Goal: Task Accomplishment & Management: Use online tool/utility

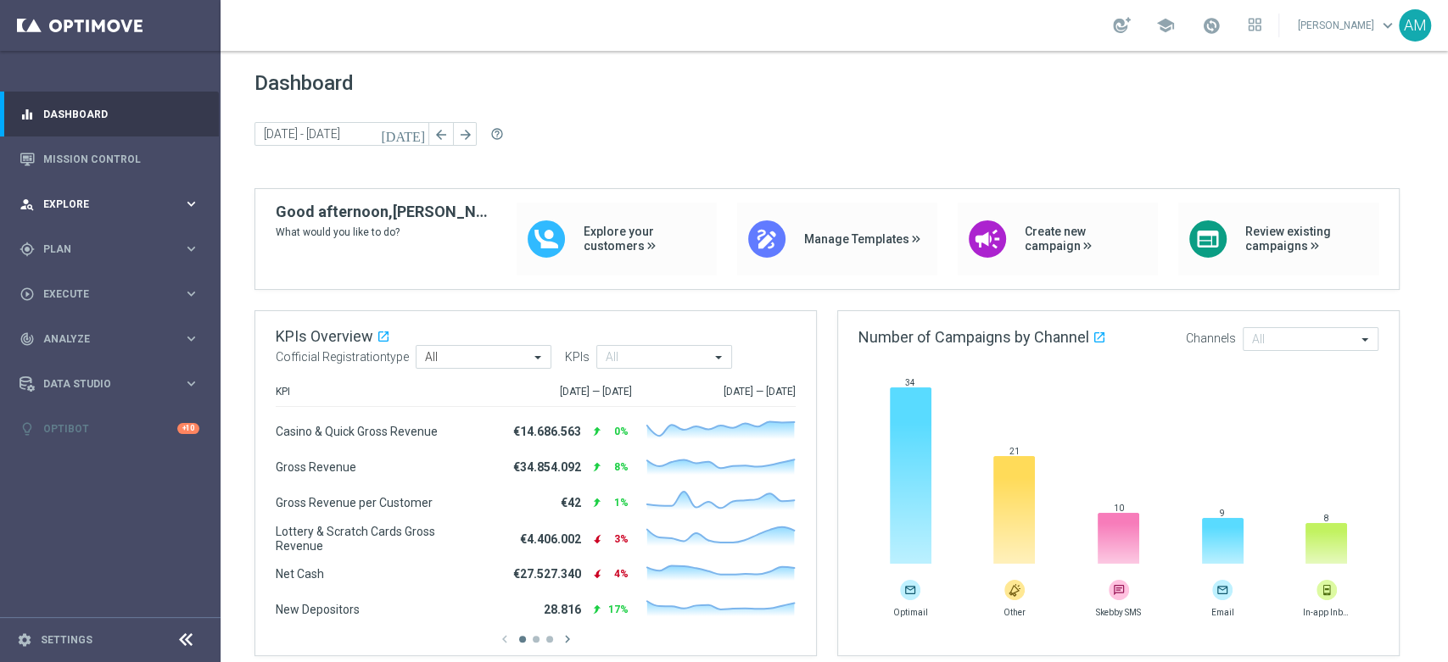
click at [103, 204] on span "Explore" at bounding box center [113, 204] width 140 height 10
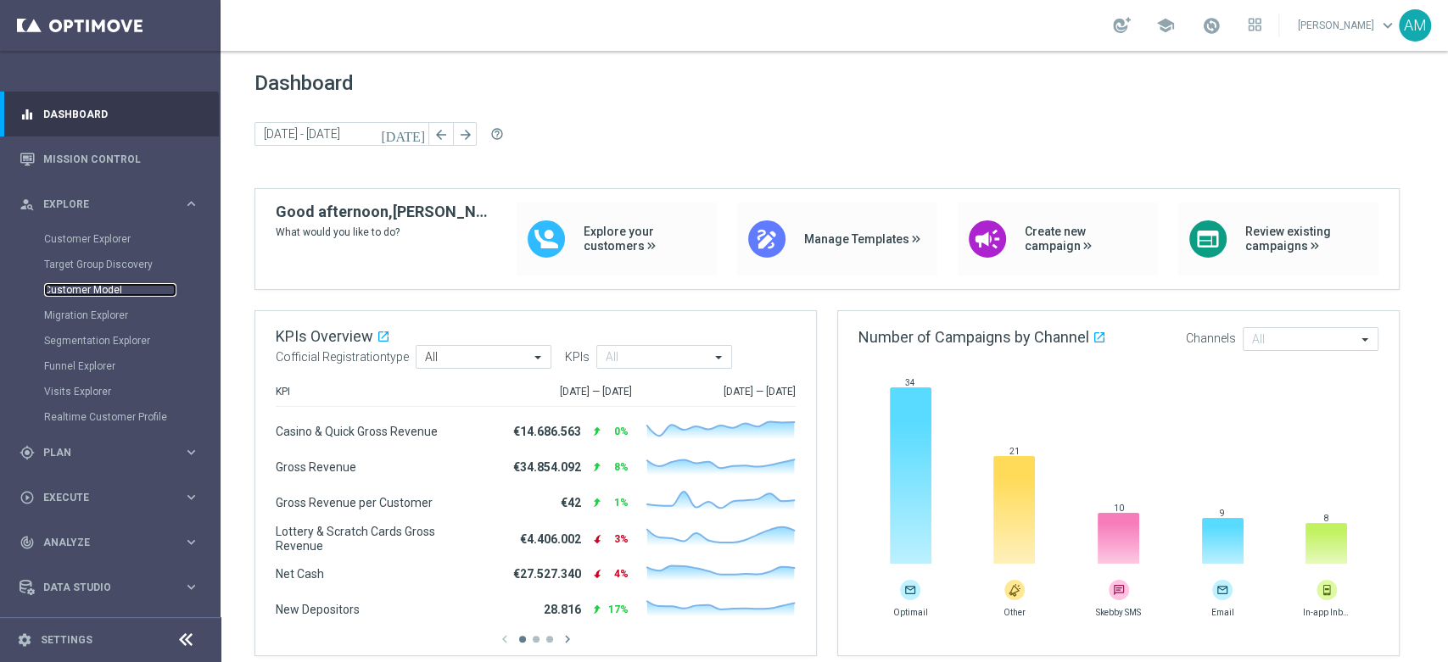
click at [111, 287] on link "Customer Model" at bounding box center [110, 290] width 132 height 14
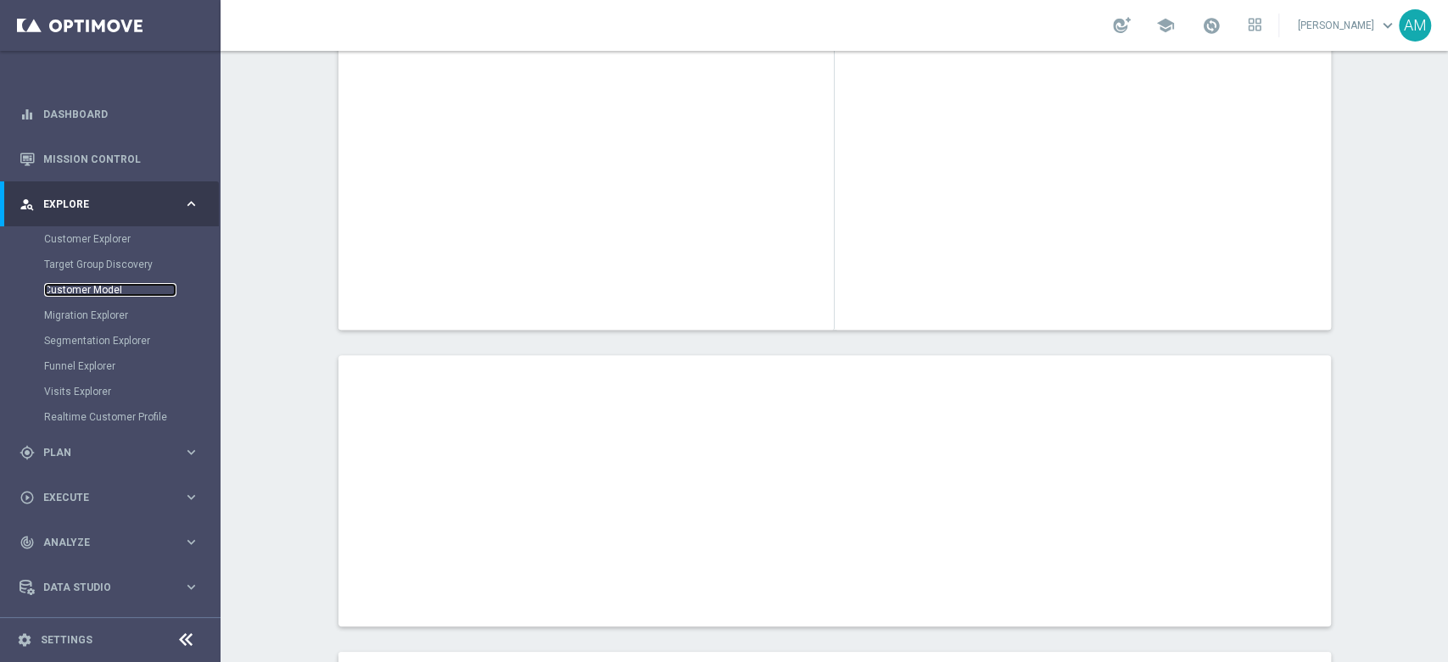
scroll to position [298, 0]
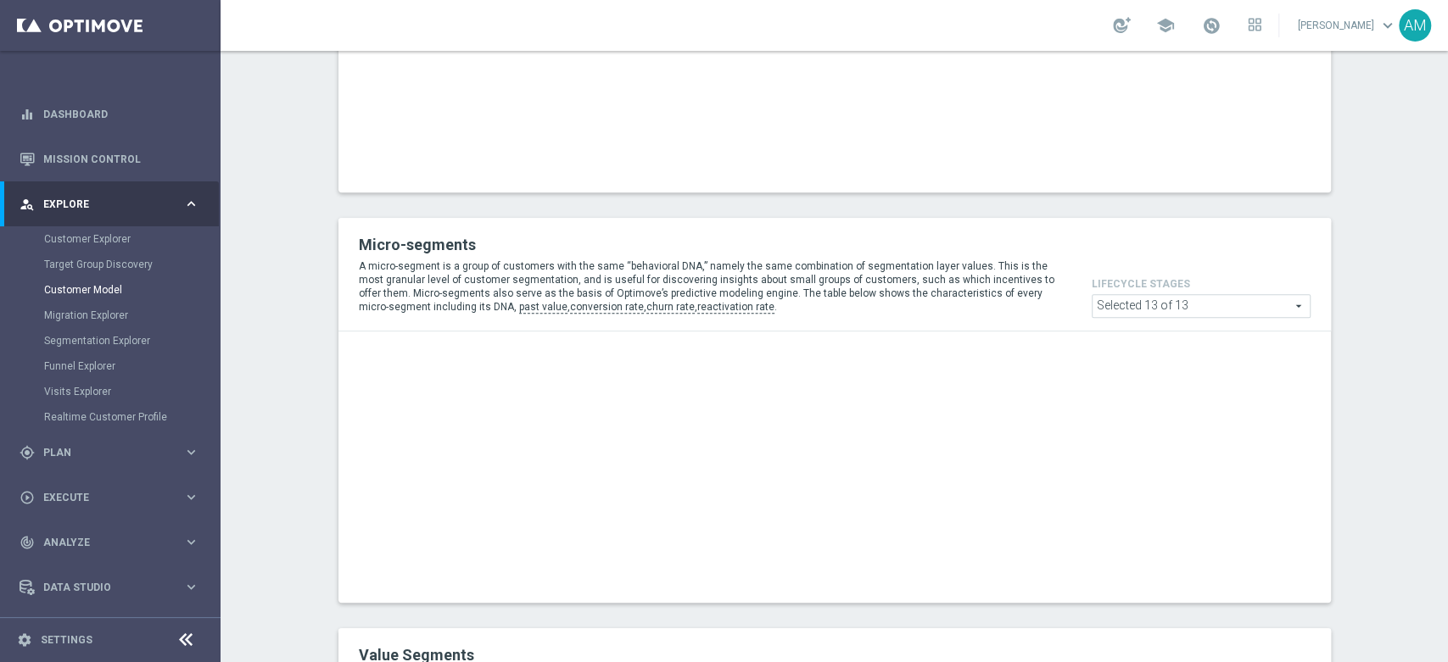
scroll to position [1165, 0]
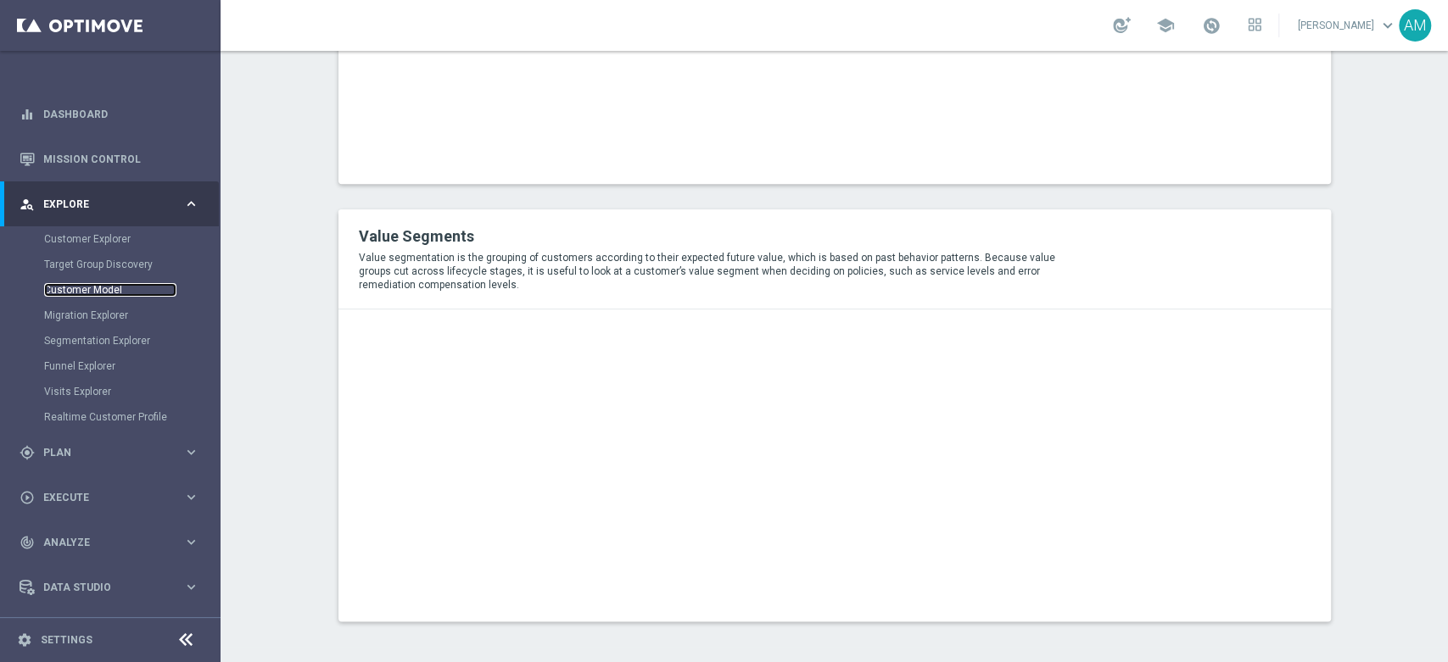
click at [109, 291] on link "Customer Model" at bounding box center [110, 290] width 132 height 14
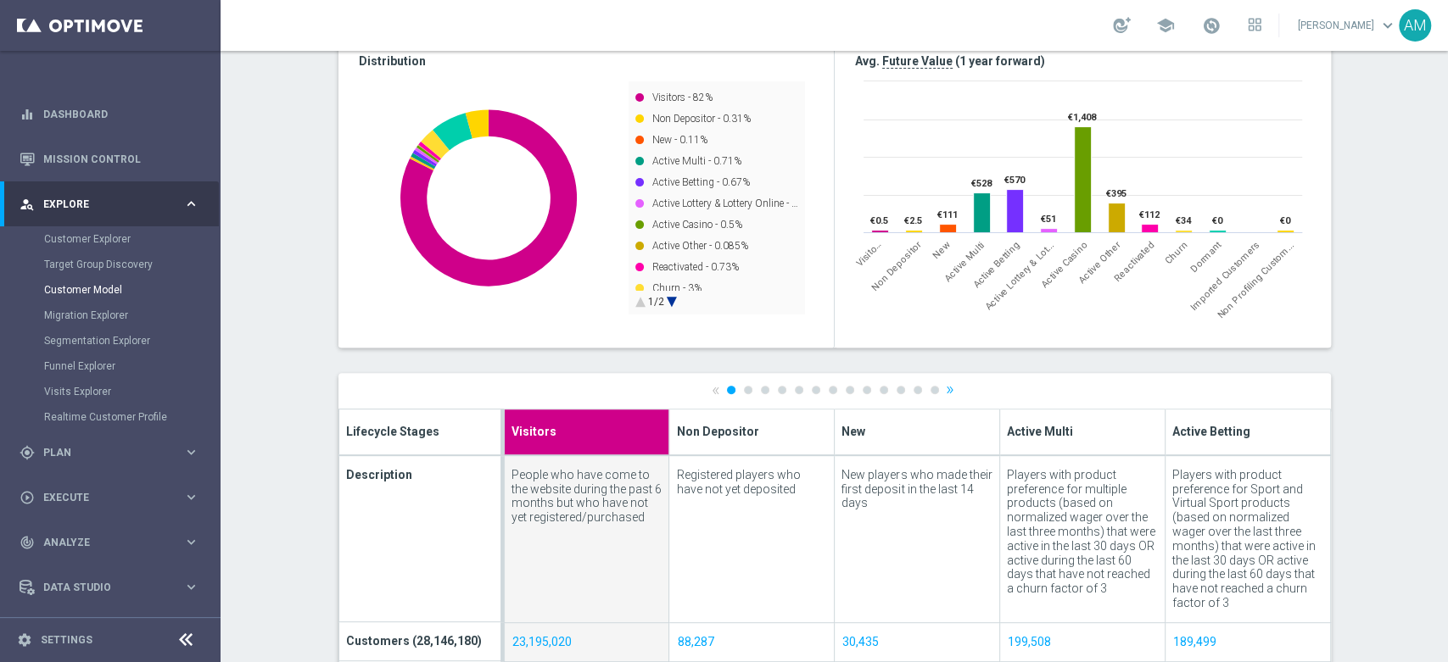
scroll to position [492, 0]
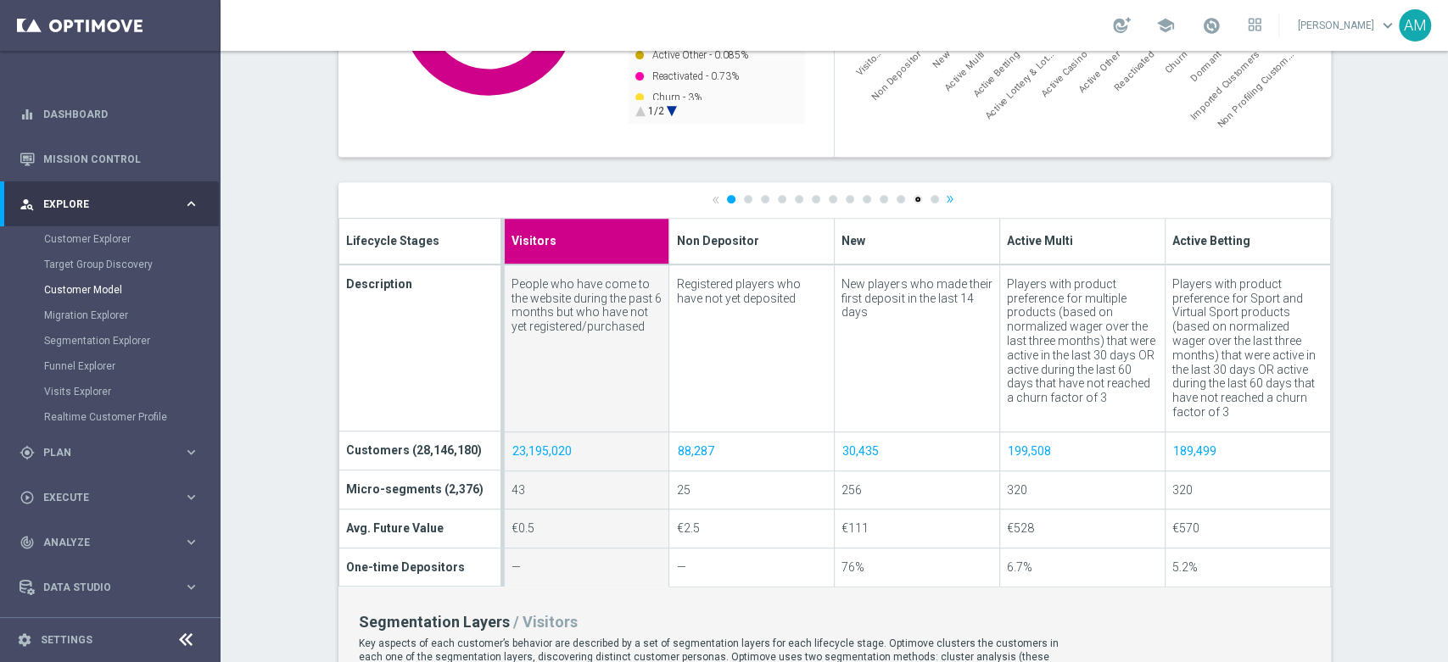
click at [913, 196] on link "12" at bounding box center [917, 199] width 8 height 8
type input "Imported Customers"
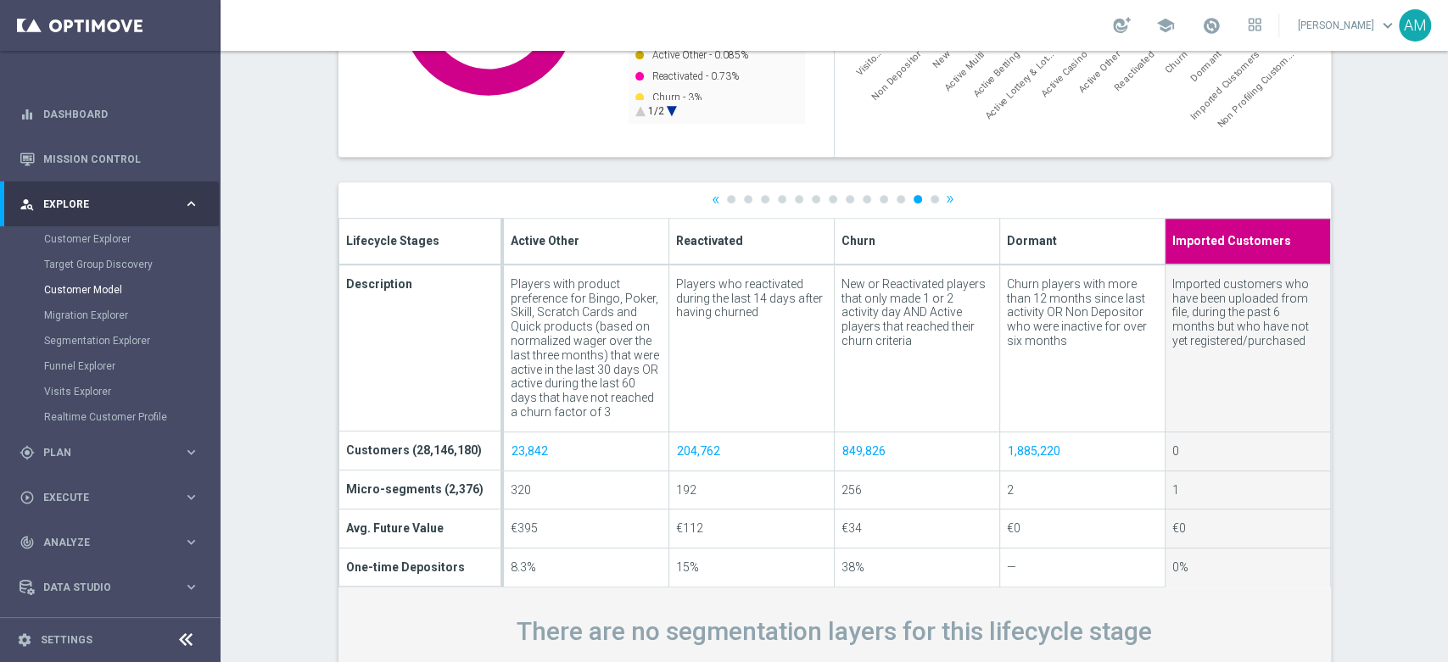
scroll to position [535, 0]
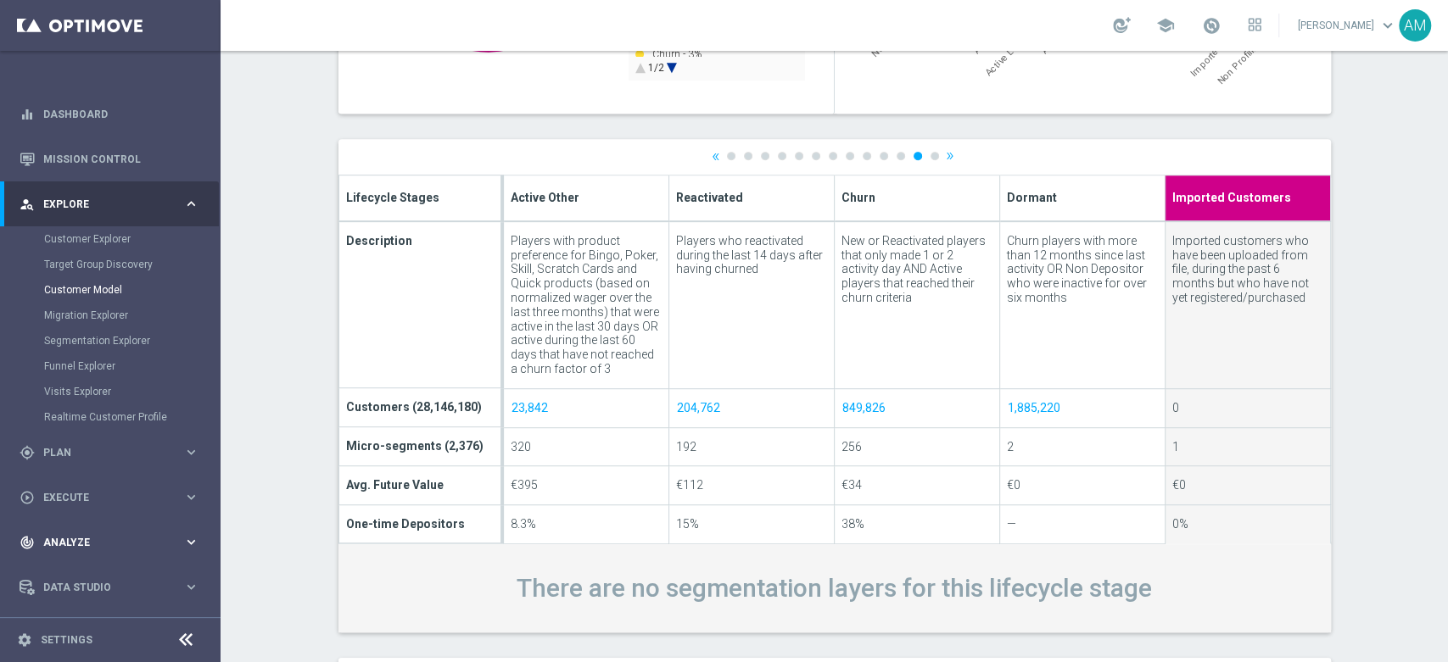
click at [183, 541] on icon "keyboard_arrow_right" at bounding box center [191, 542] width 16 height 16
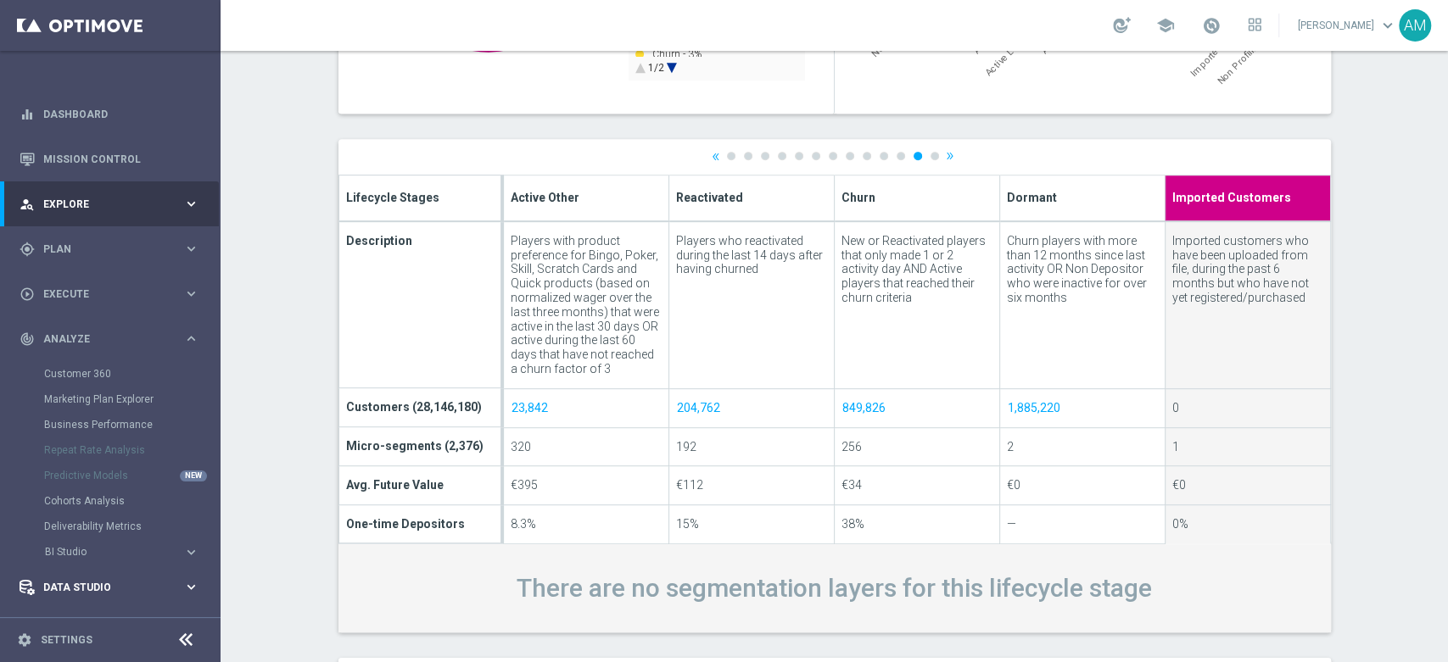
click at [184, 582] on icon "keyboard_arrow_right" at bounding box center [191, 587] width 16 height 16
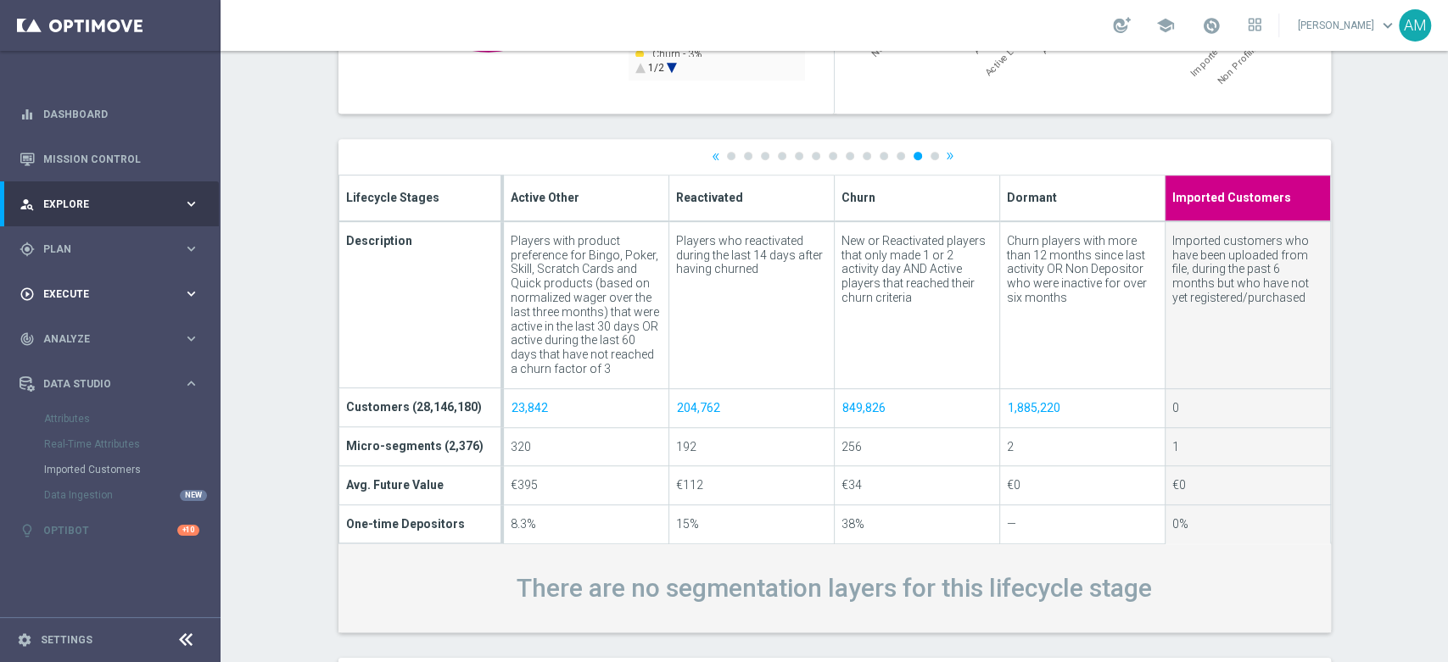
click at [177, 298] on span "Execute" at bounding box center [113, 294] width 140 height 10
click at [192, 262] on div "gps_fixed Plan keyboard_arrow_right" at bounding box center [109, 248] width 219 height 45
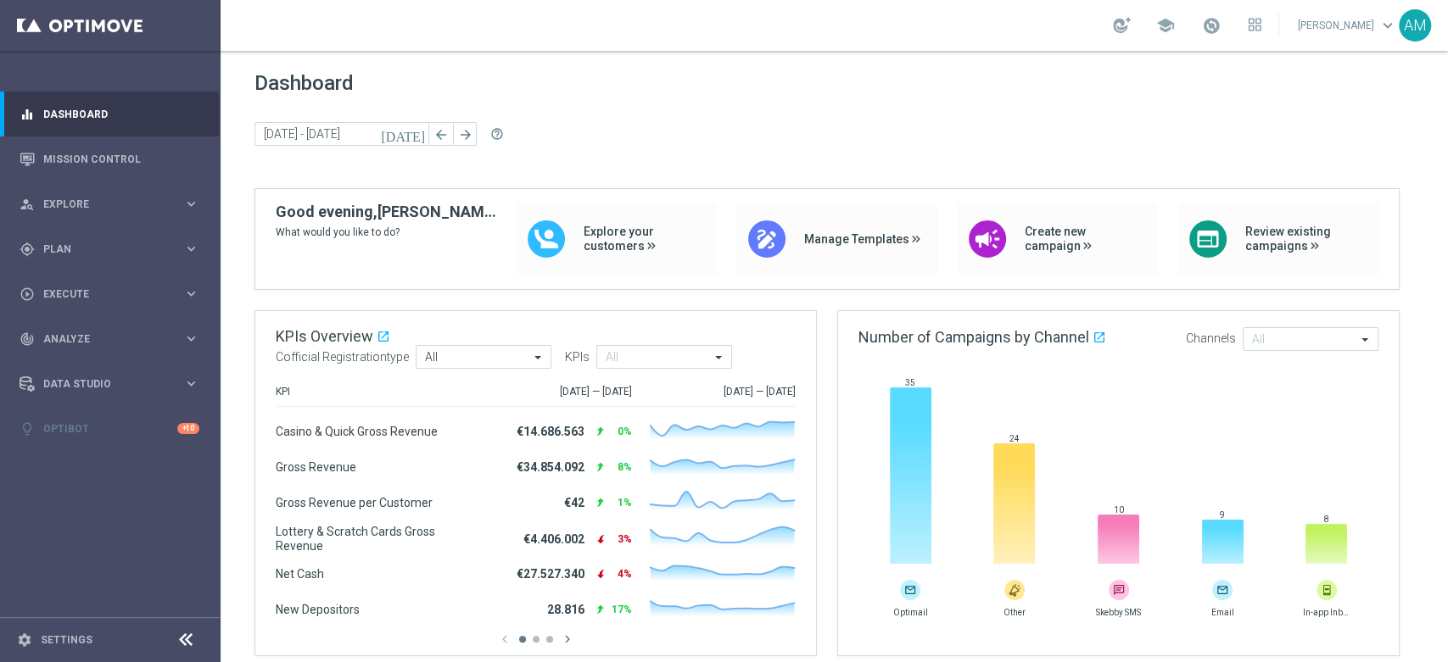
click at [1368, 26] on link "Antonio Malacari keyboard_arrow_down" at bounding box center [1347, 25] width 103 height 25
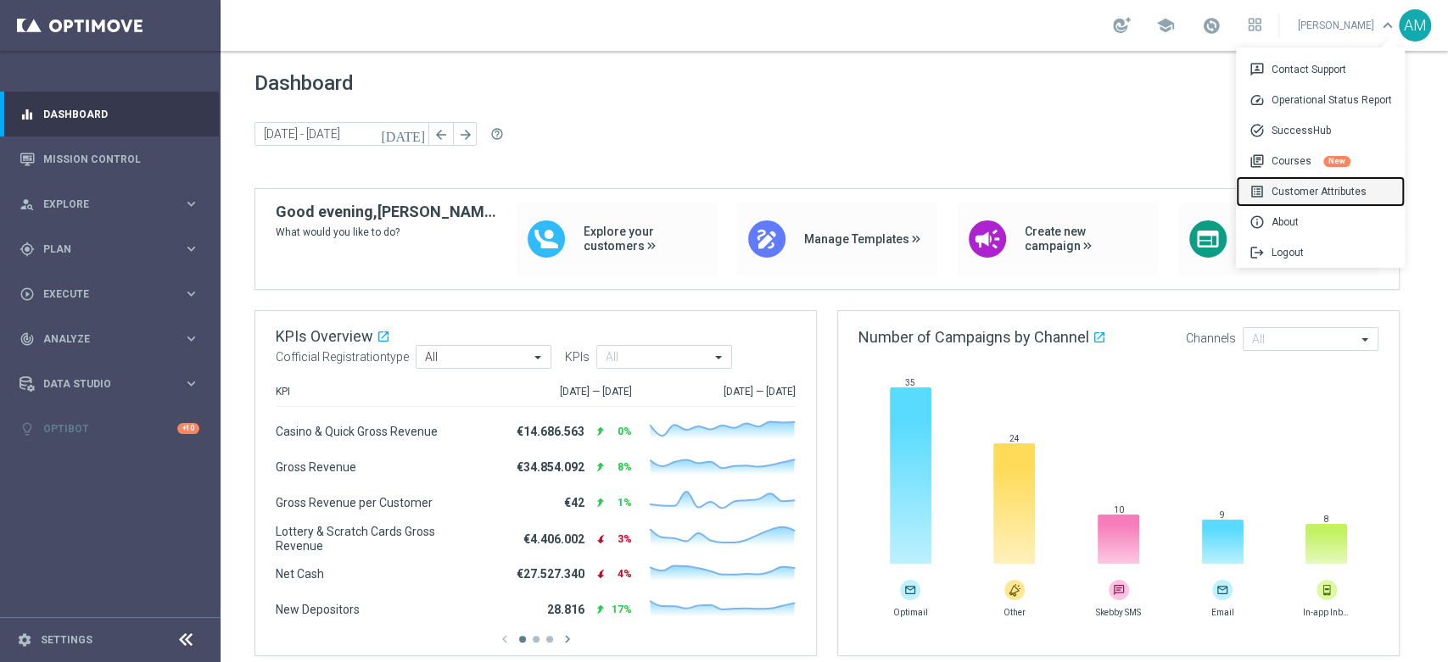
click at [1324, 195] on div "list_alt Customer Attributes" at bounding box center [1320, 191] width 169 height 31
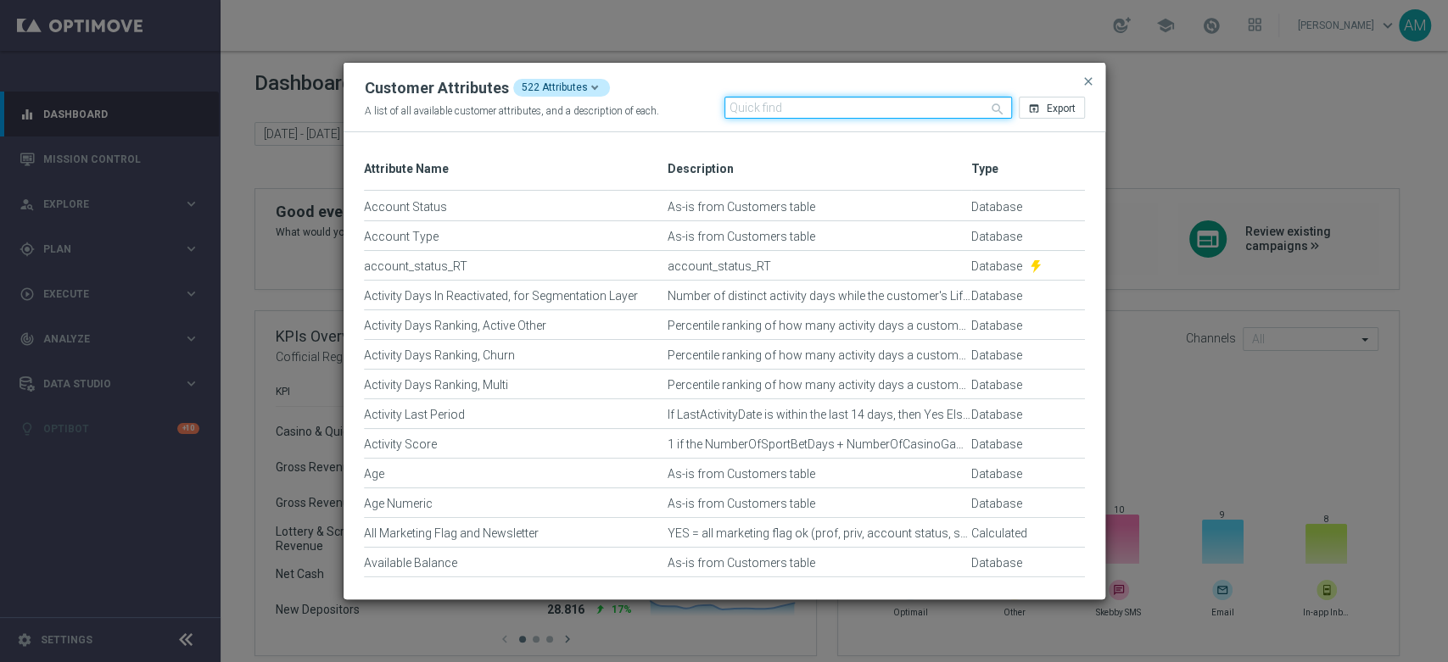
click at [919, 104] on input "text" at bounding box center [867, 108] width 287 height 22
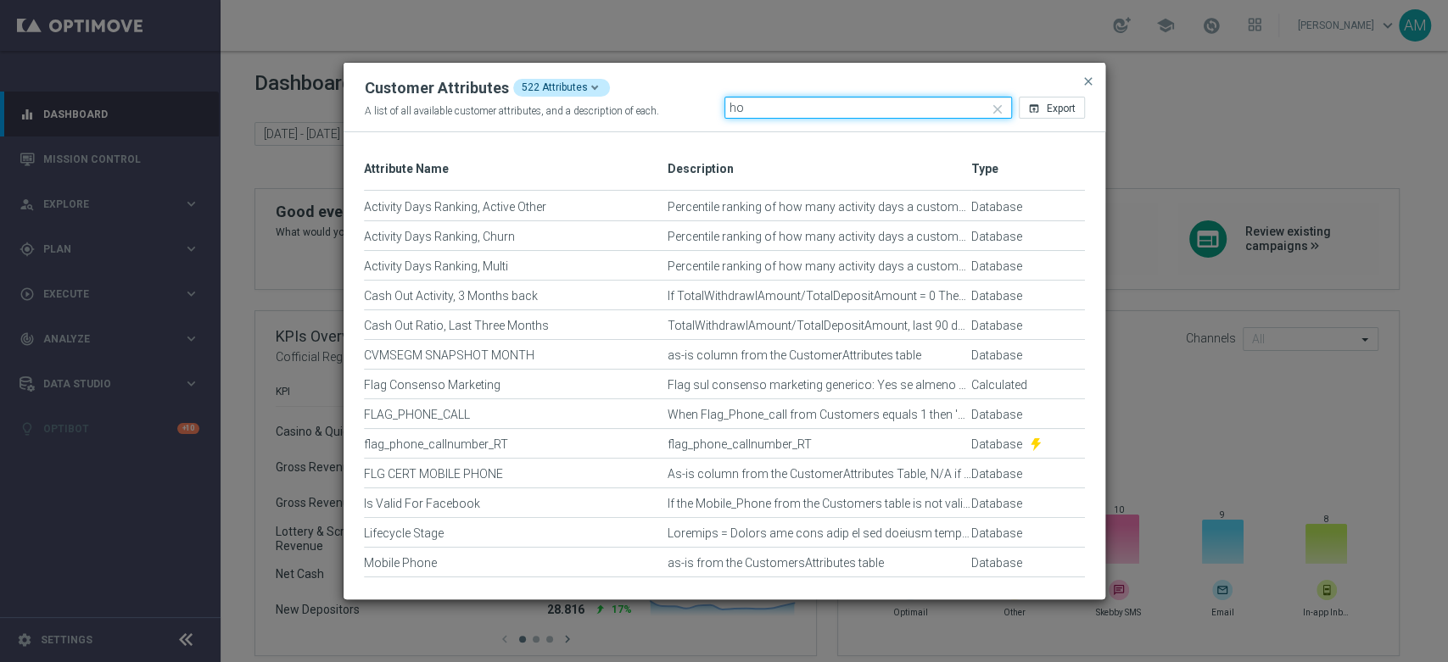
type input "h"
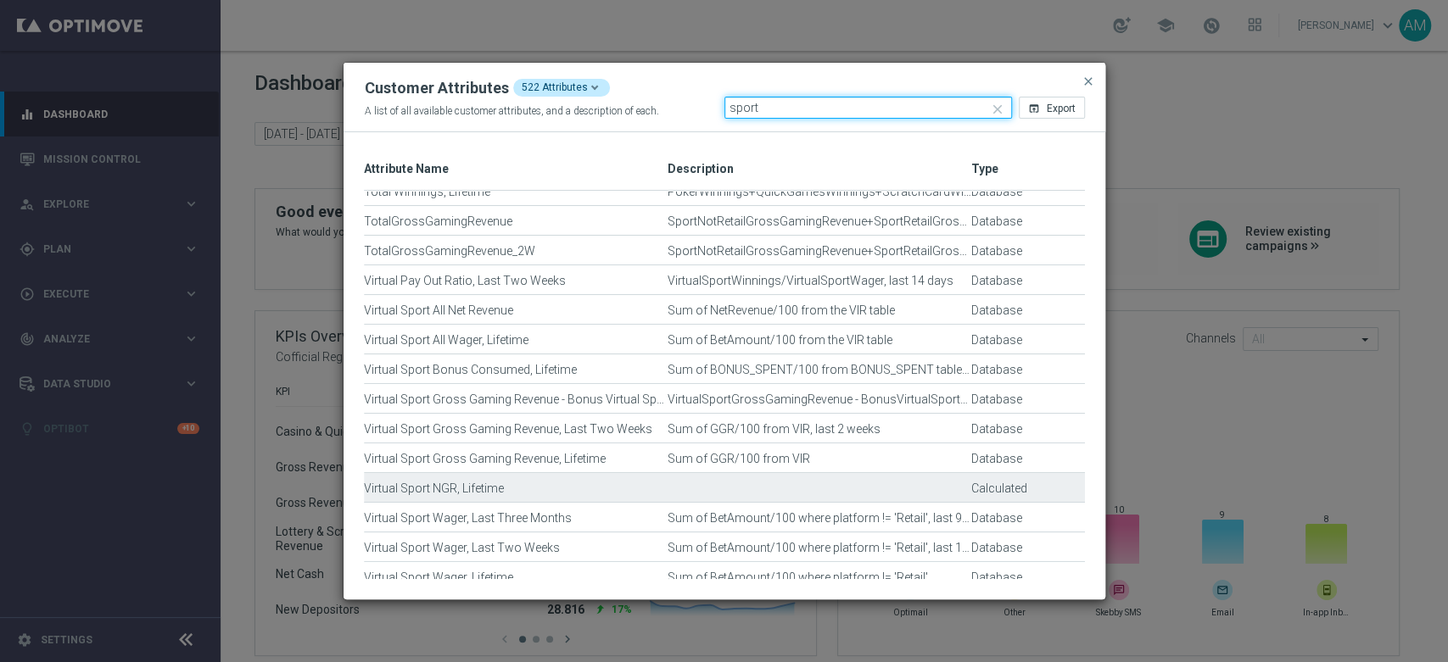
scroll to position [2551, 0]
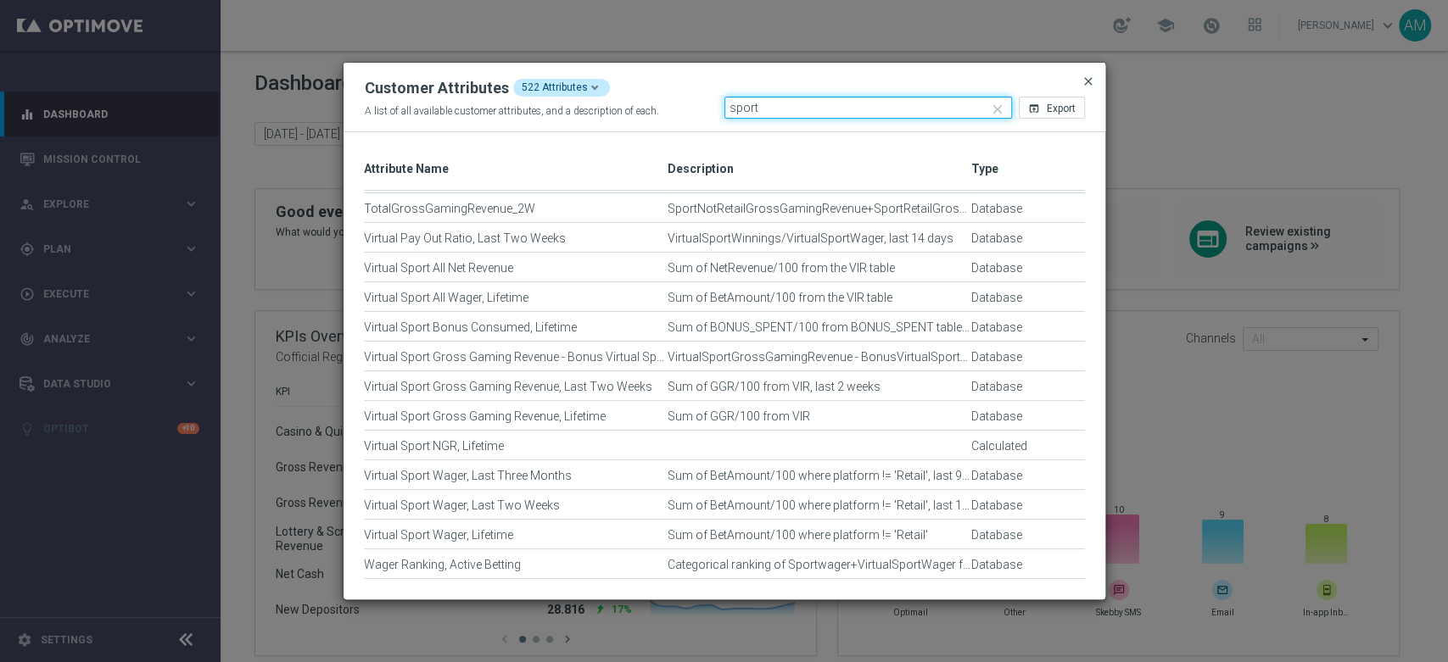
type input "sport"
click at [1085, 77] on span "close" at bounding box center [1088, 82] width 14 height 14
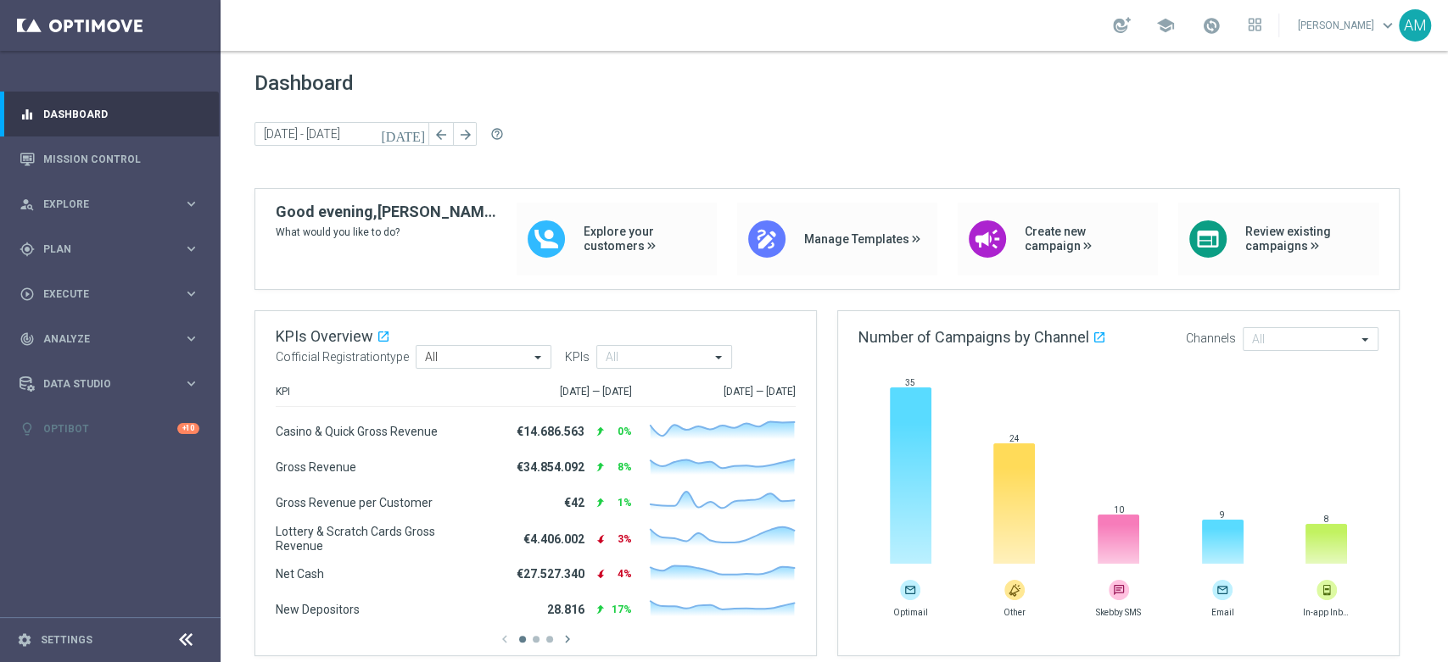
click at [789, 79] on span "Dashboard" at bounding box center [833, 83] width 1159 height 24
click at [1353, 38] on div "Antonio Malacari keyboard_arrow_down AM" at bounding box center [1363, 25] width 135 height 32
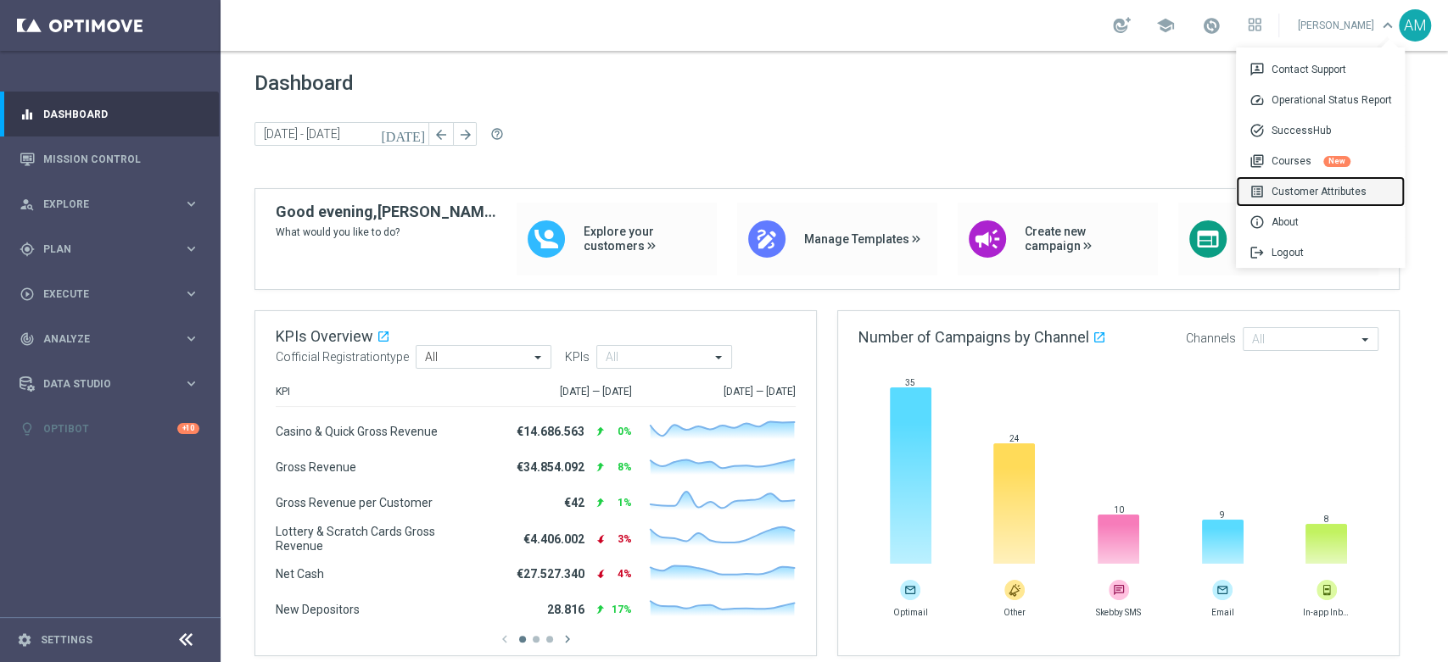
click at [1320, 190] on div "list_alt Customer Attributes" at bounding box center [1320, 191] width 169 height 31
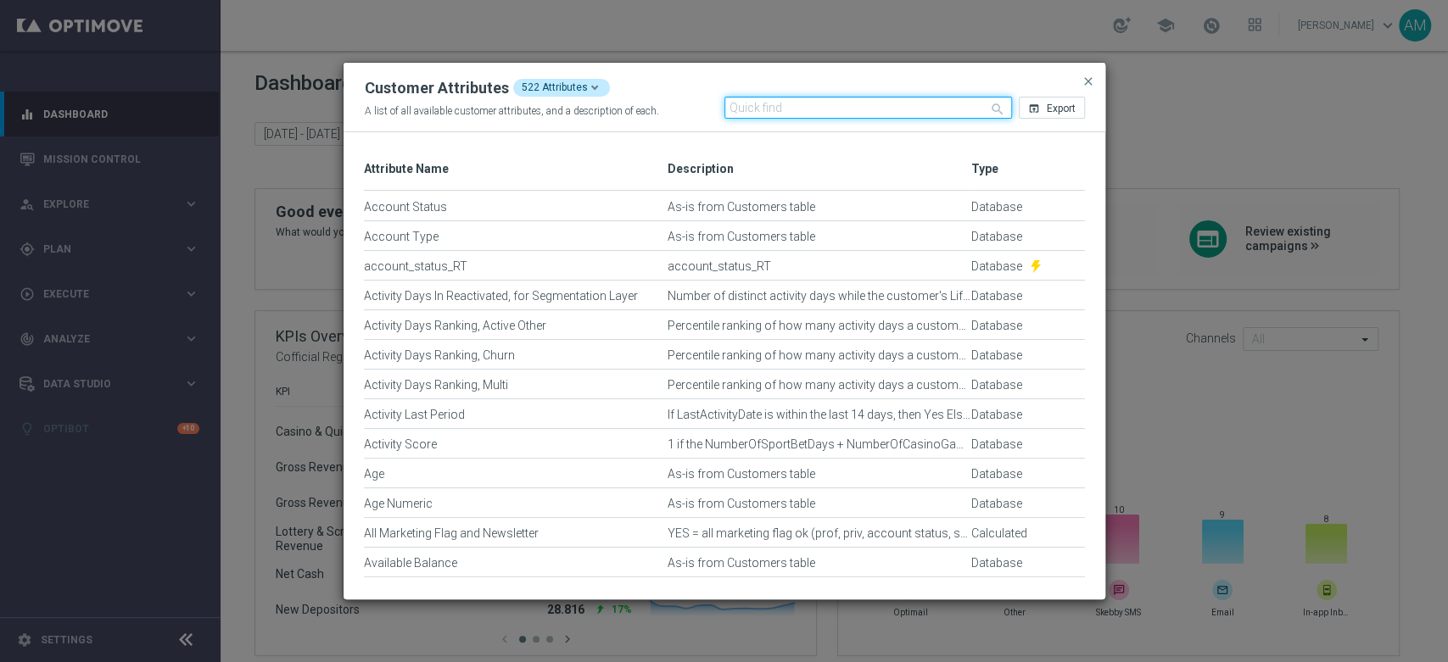
click at [870, 107] on input "text" at bounding box center [867, 108] width 287 height 22
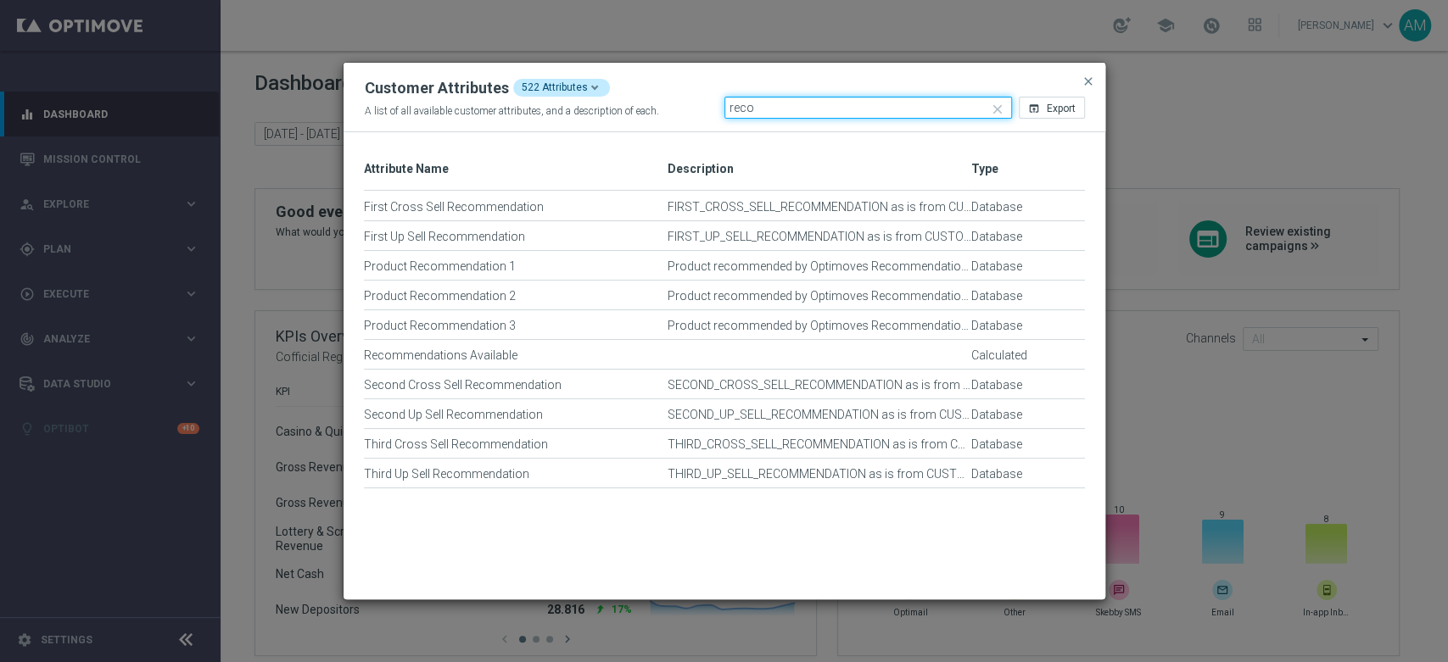
type input "reco"
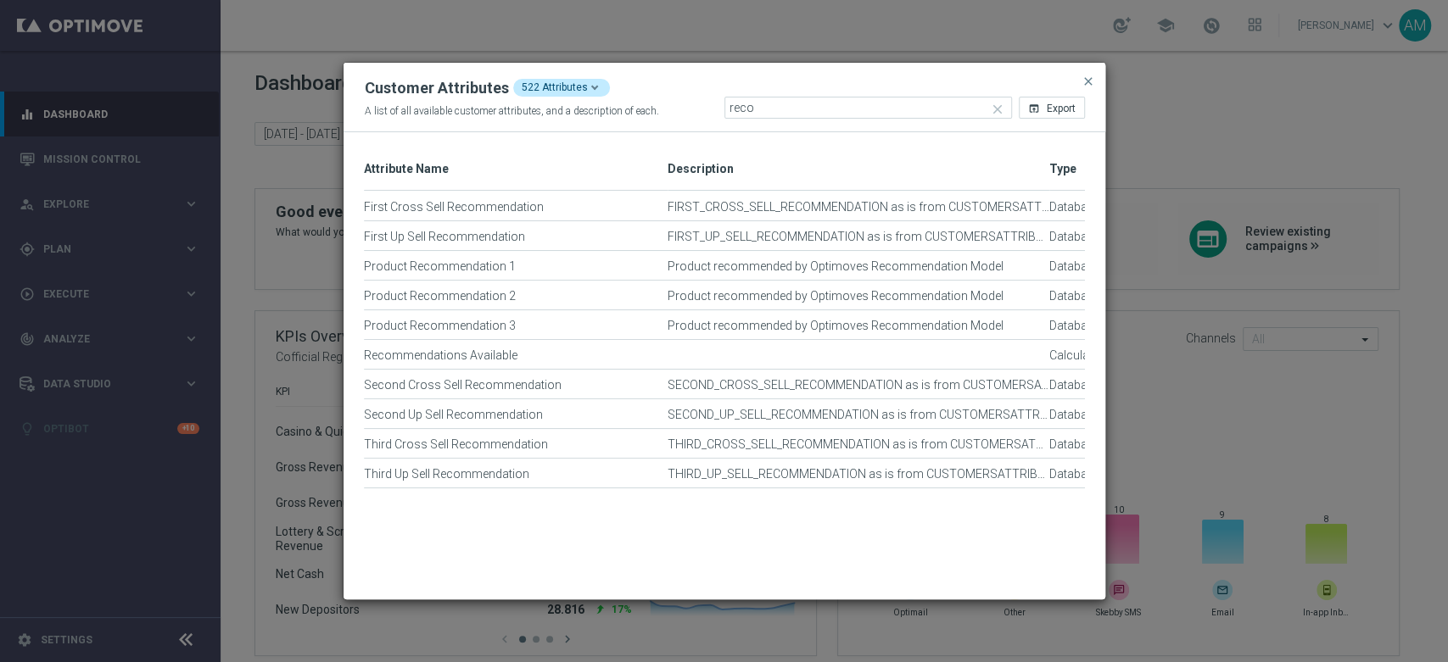
drag, startPoint x: 967, startPoint y: 174, endPoint x: 1045, endPoint y: 182, distance: 78.5
click at [1046, 182] on div at bounding box center [1049, 169] width 7 height 42
click at [1086, 82] on span "close" at bounding box center [1088, 82] width 14 height 14
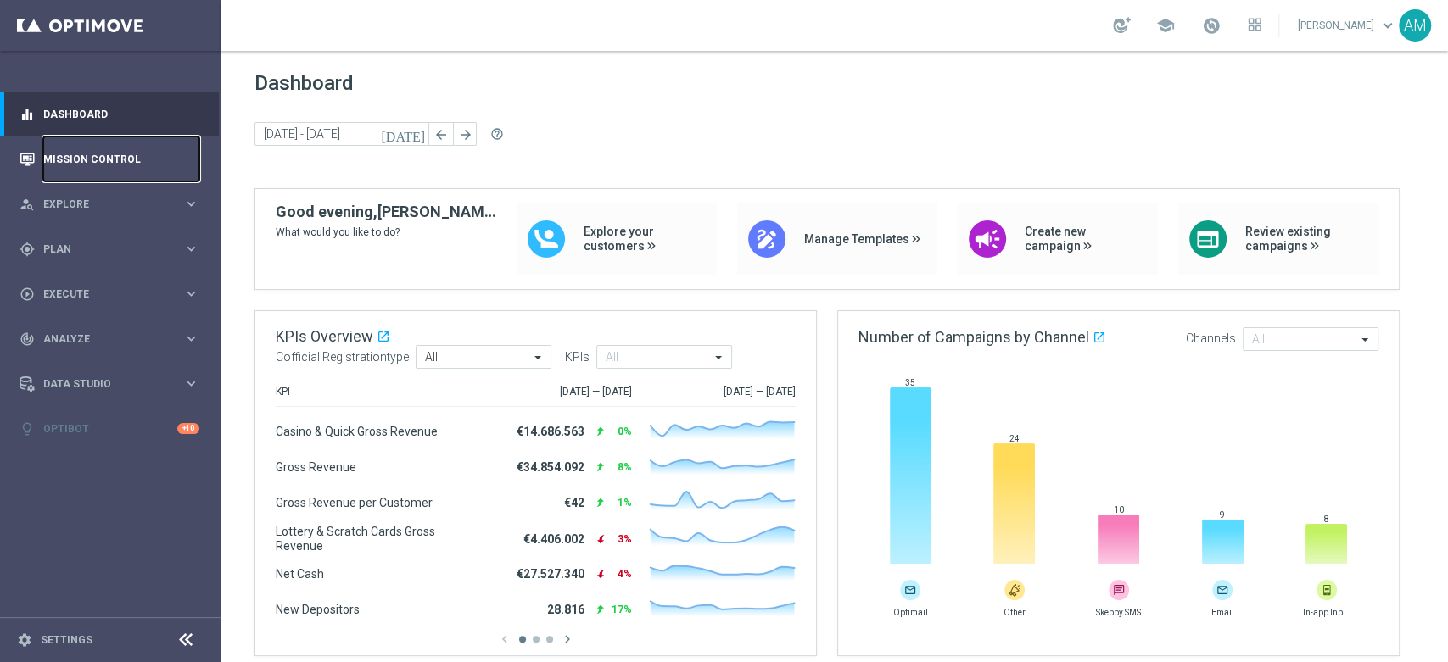
click at [126, 165] on link "Mission Control" at bounding box center [121, 159] width 156 height 45
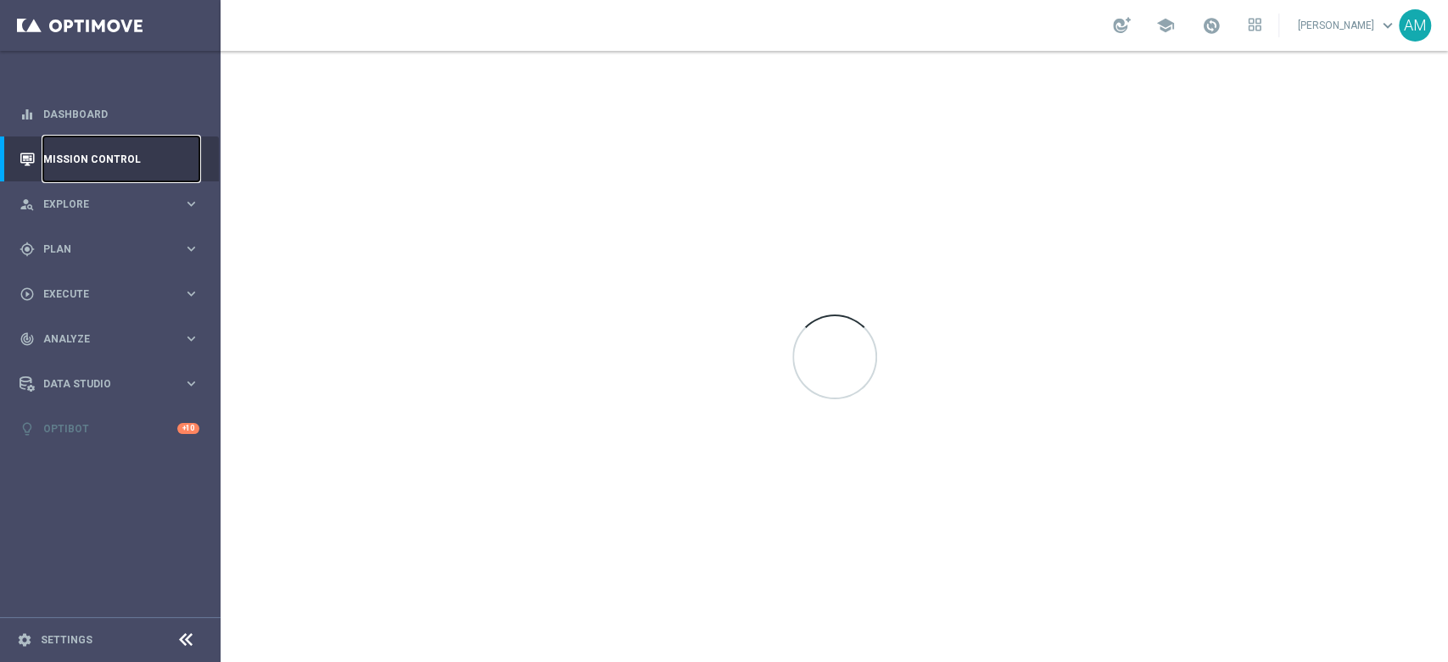
click at [126, 165] on link "Mission Control" at bounding box center [121, 159] width 156 height 45
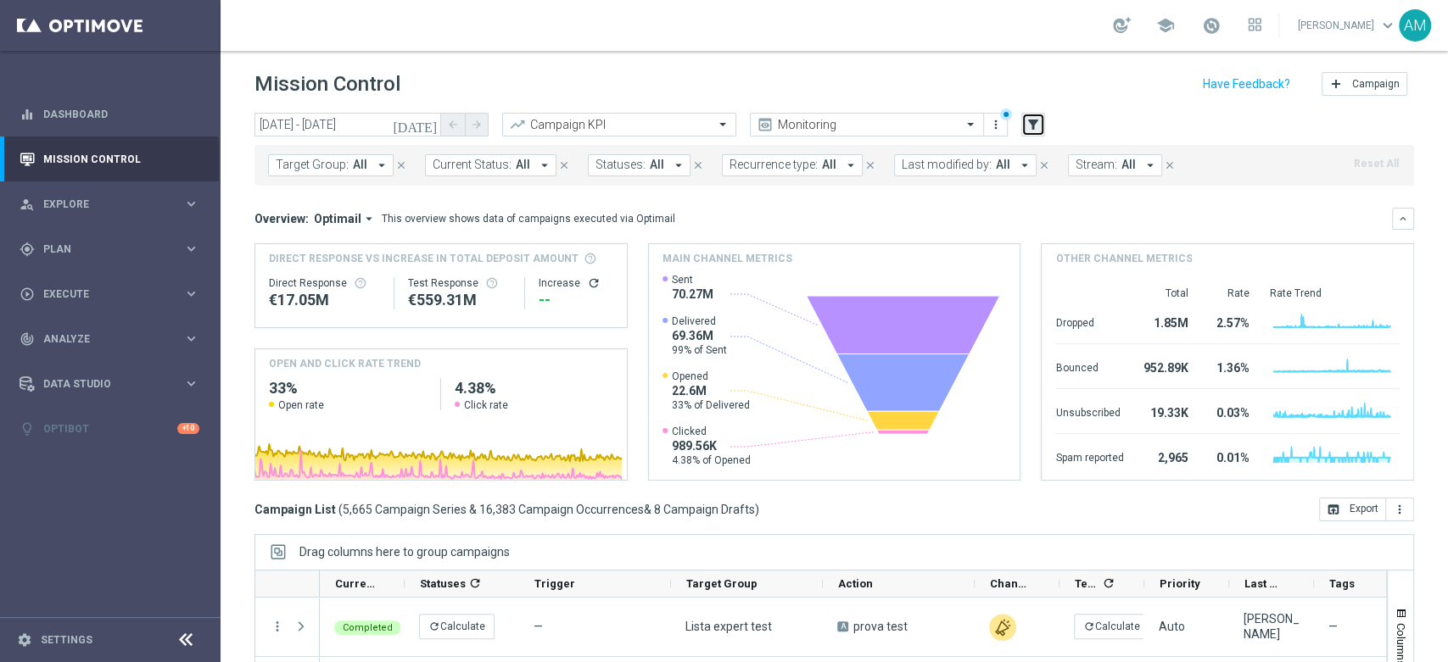
click at [1035, 126] on icon "filter_alt" at bounding box center [1032, 124] width 15 height 15
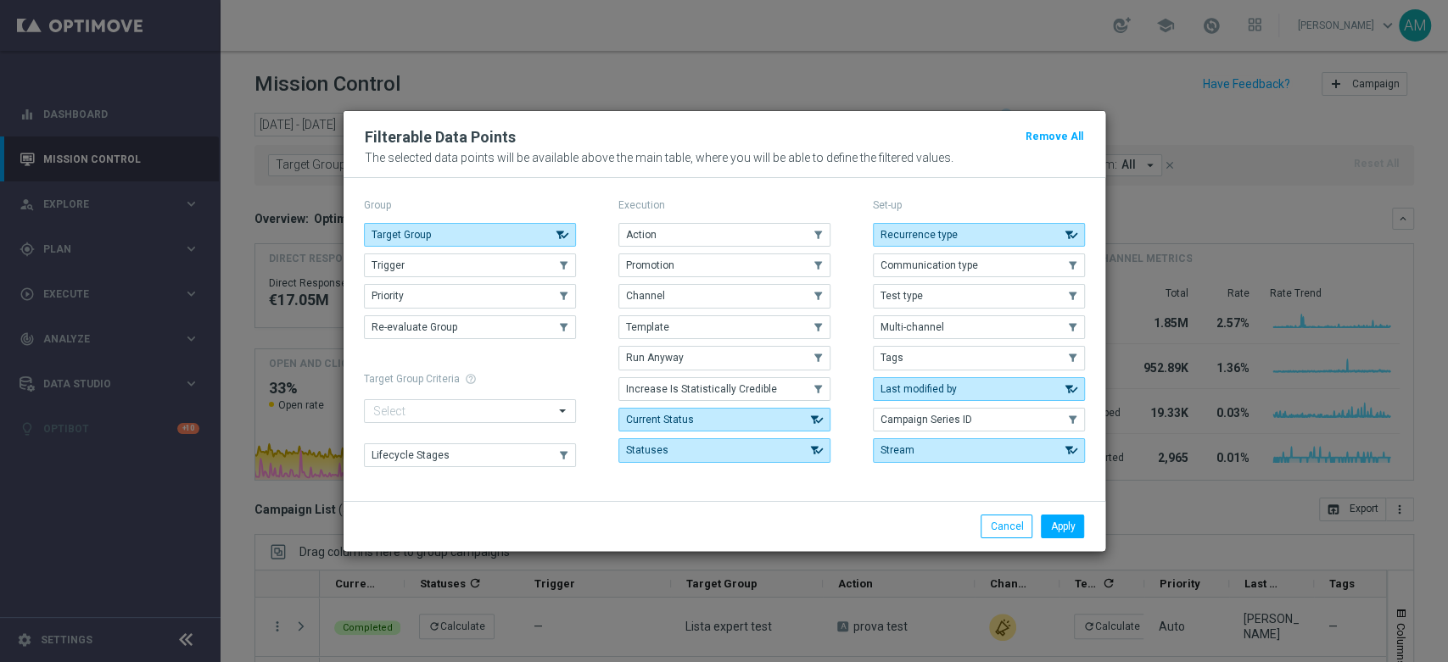
click at [1188, 132] on modal-container "Filterable Data Points Remove All The selected data points will be available ab…" at bounding box center [724, 331] width 1448 height 662
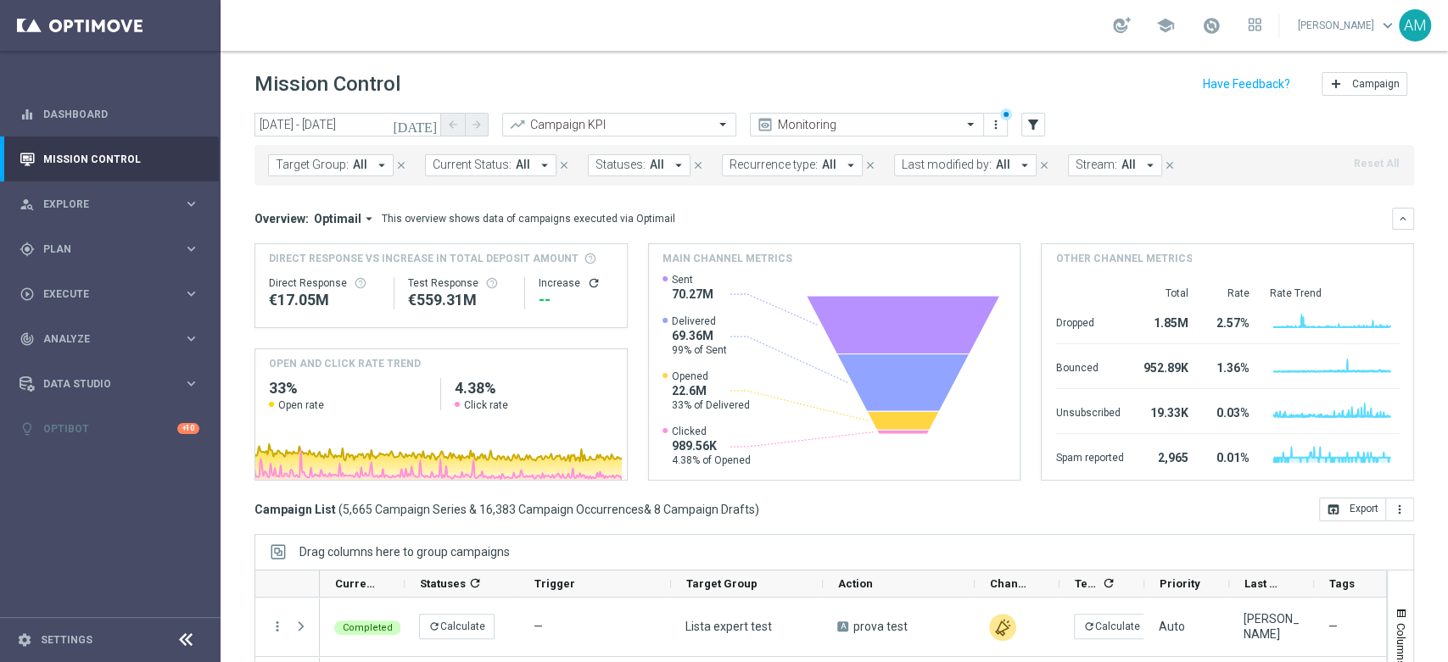
click at [801, 168] on span "Recurrence type:" at bounding box center [773, 165] width 88 height 14
click at [773, 292] on label "Recurring" at bounding box center [768, 293] width 43 height 10
click at [949, 199] on mini-dashboard "Overview: Optimail arrow_drop_down This overview shows data of campaigns execut…" at bounding box center [833, 342] width 1159 height 312
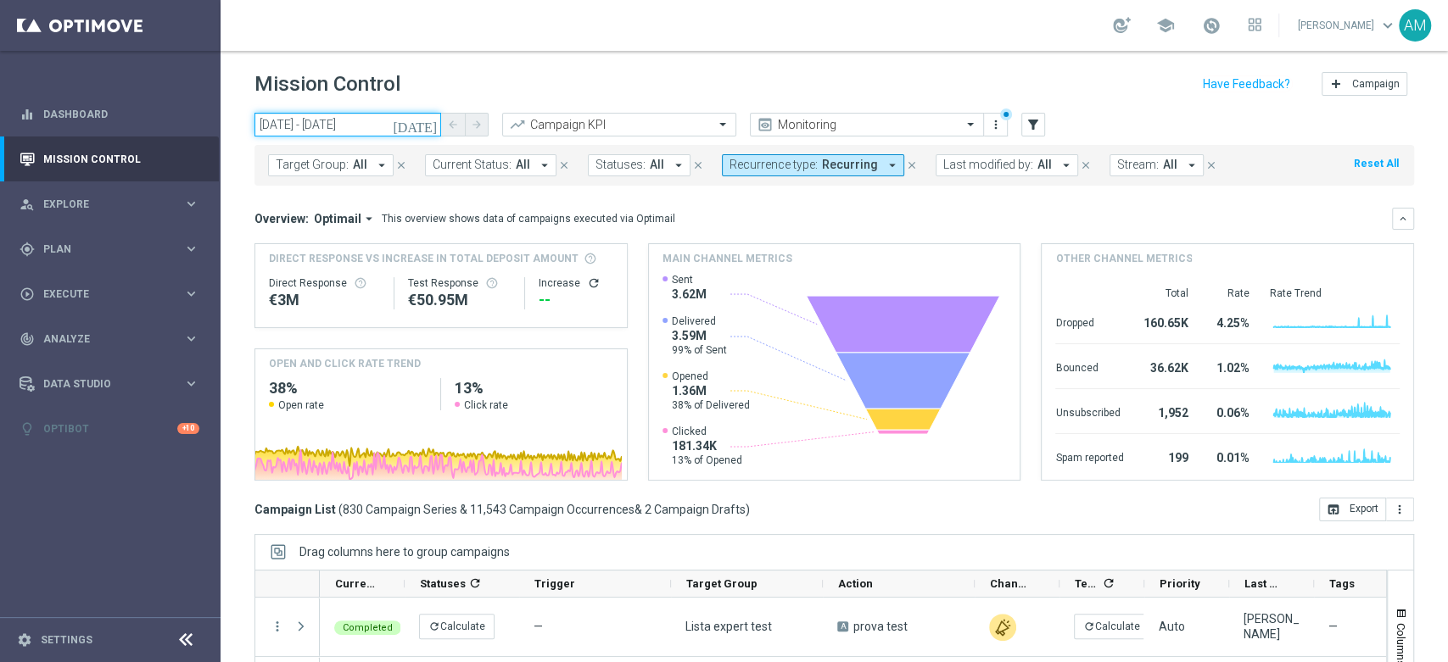
click at [370, 116] on input "[DATE] - [DATE]" at bounding box center [347, 125] width 187 height 24
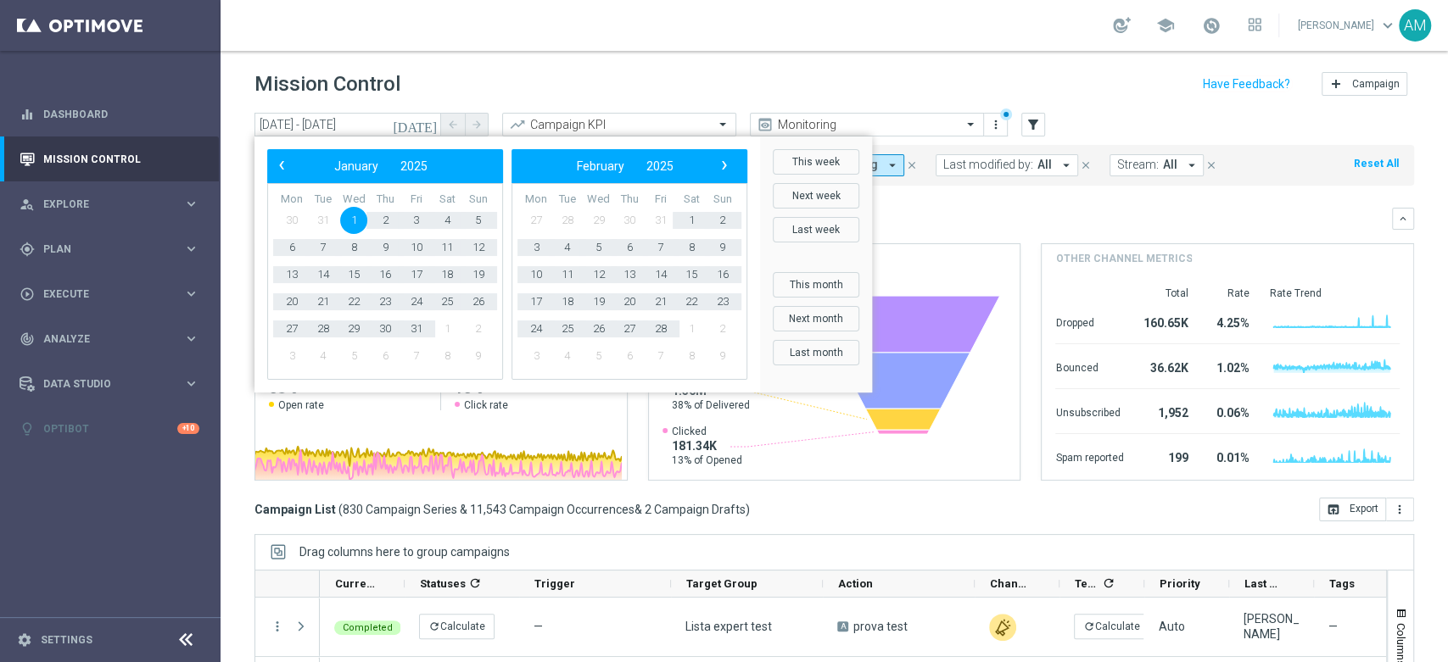
click at [694, 53] on header "Mission Control add Campaign" at bounding box center [833, 82] width 1227 height 62
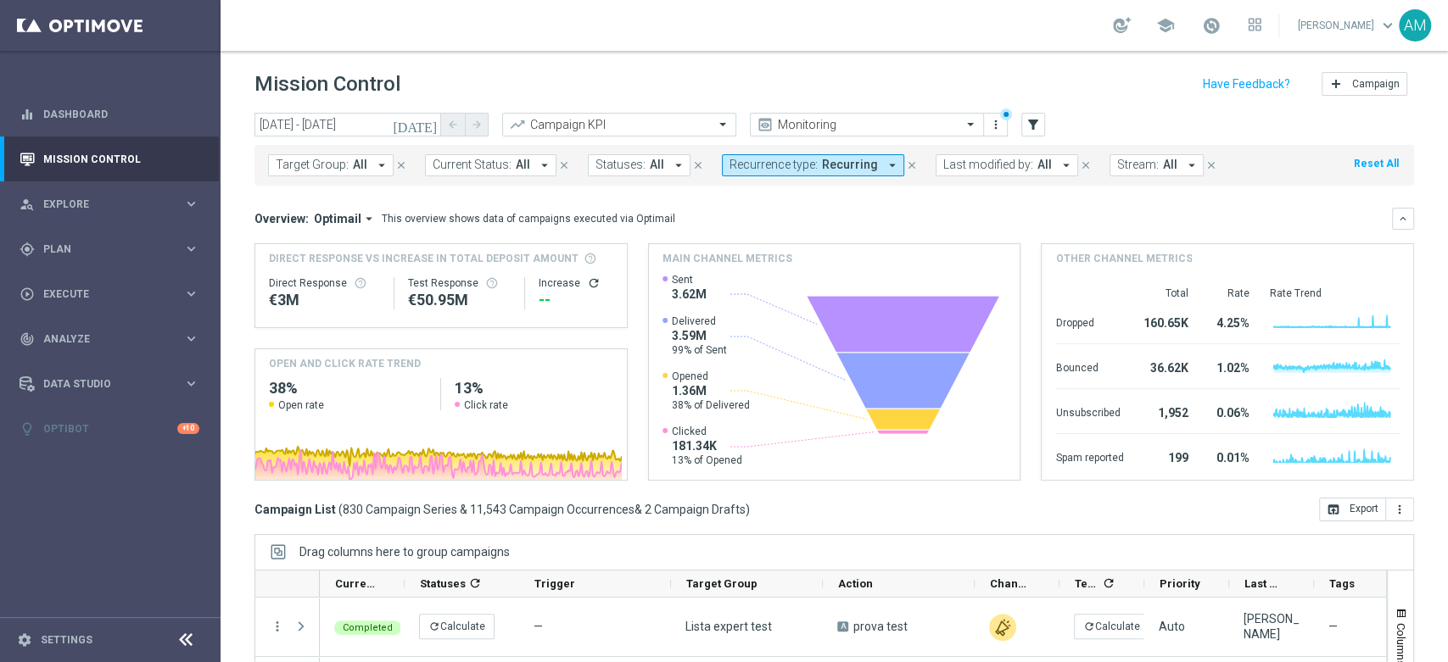
click at [848, 164] on span "Recurring" at bounding box center [850, 165] width 56 height 14
click at [746, 231] on span "(All)" at bounding box center [755, 231] width 19 height 14
click at [910, 204] on mini-dashboard "Overview: Optimail arrow_drop_down This overview shows data of campaigns execut…" at bounding box center [833, 342] width 1159 height 312
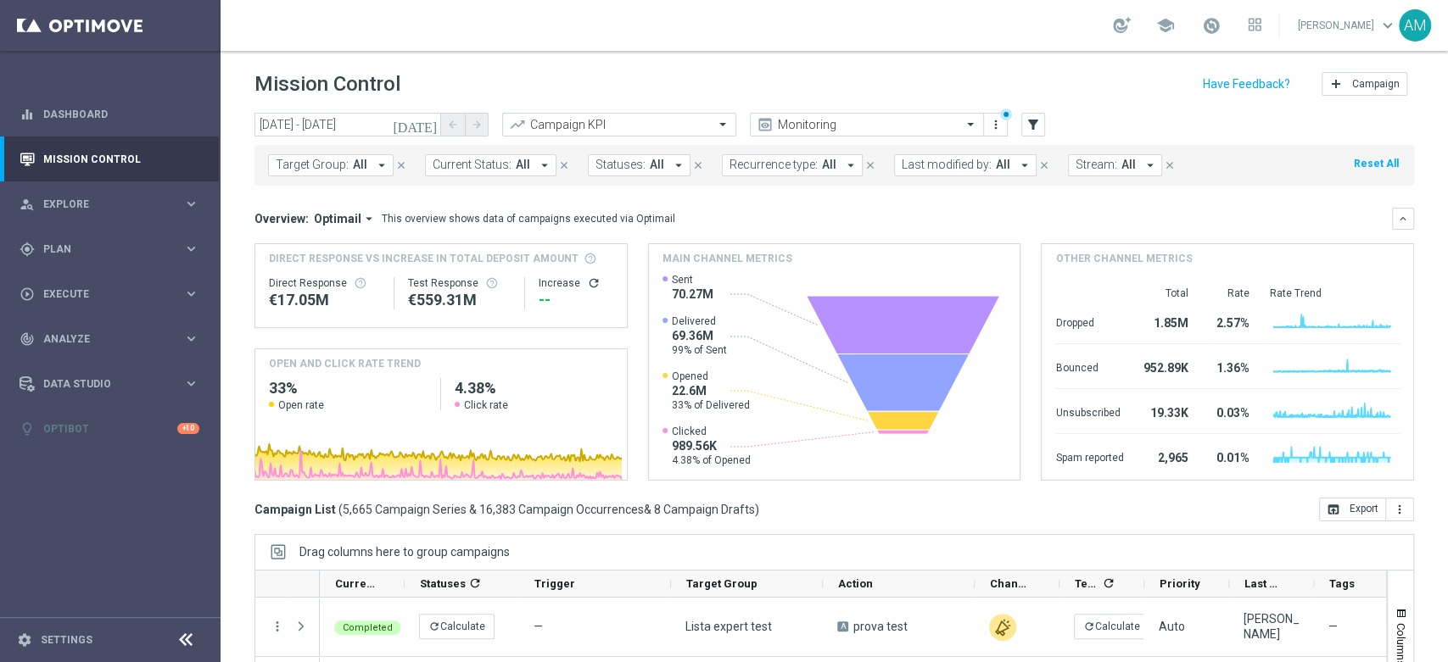
click at [1101, 166] on span "Stream:" at bounding box center [1096, 165] width 42 height 14
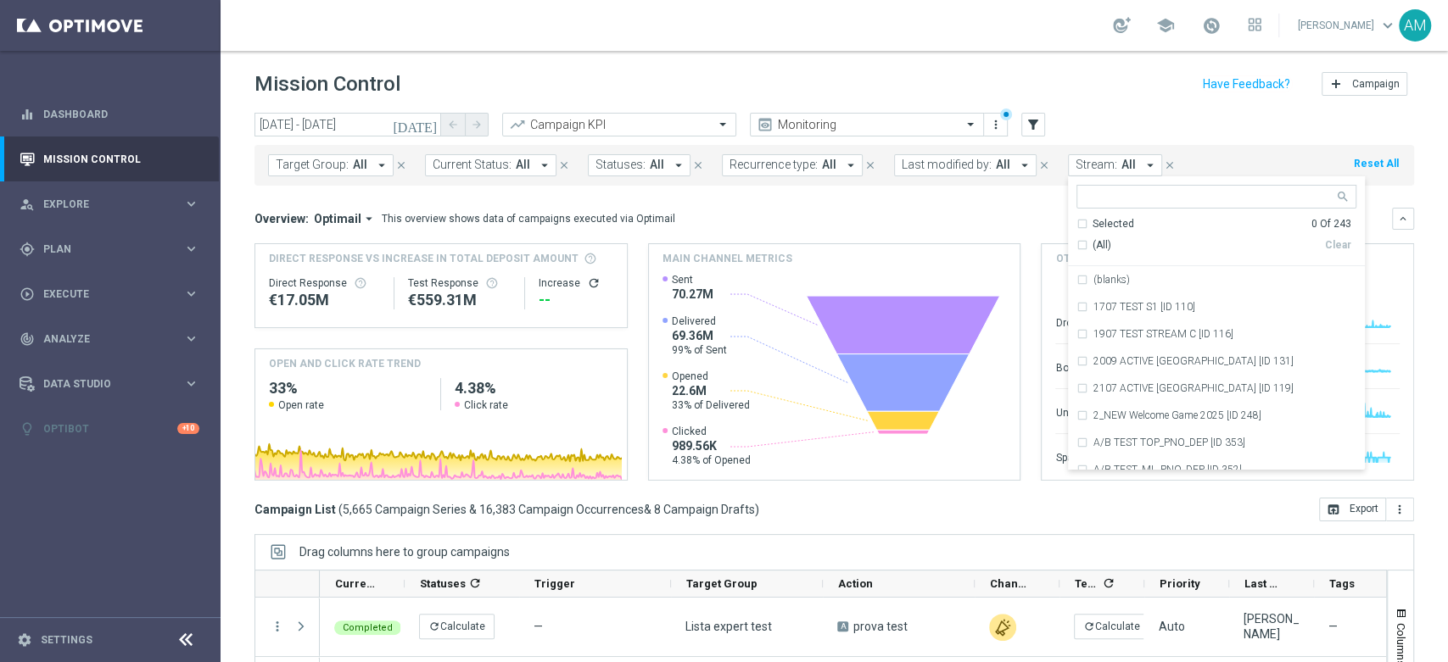
click at [846, 215] on div "Overview: Optimail arrow_drop_down This overview shows data of campaigns execut…" at bounding box center [822, 218] width 1137 height 15
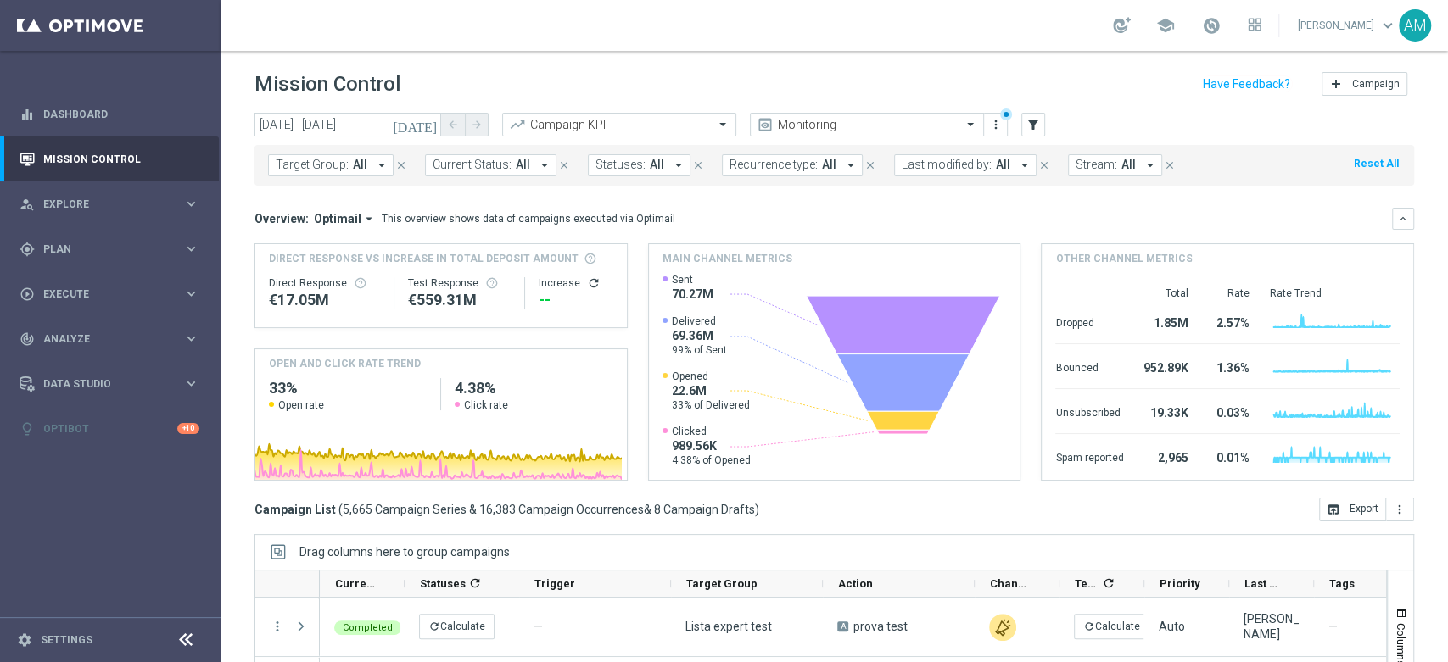
click at [784, 169] on span "Recurrence type:" at bounding box center [773, 165] width 88 height 14
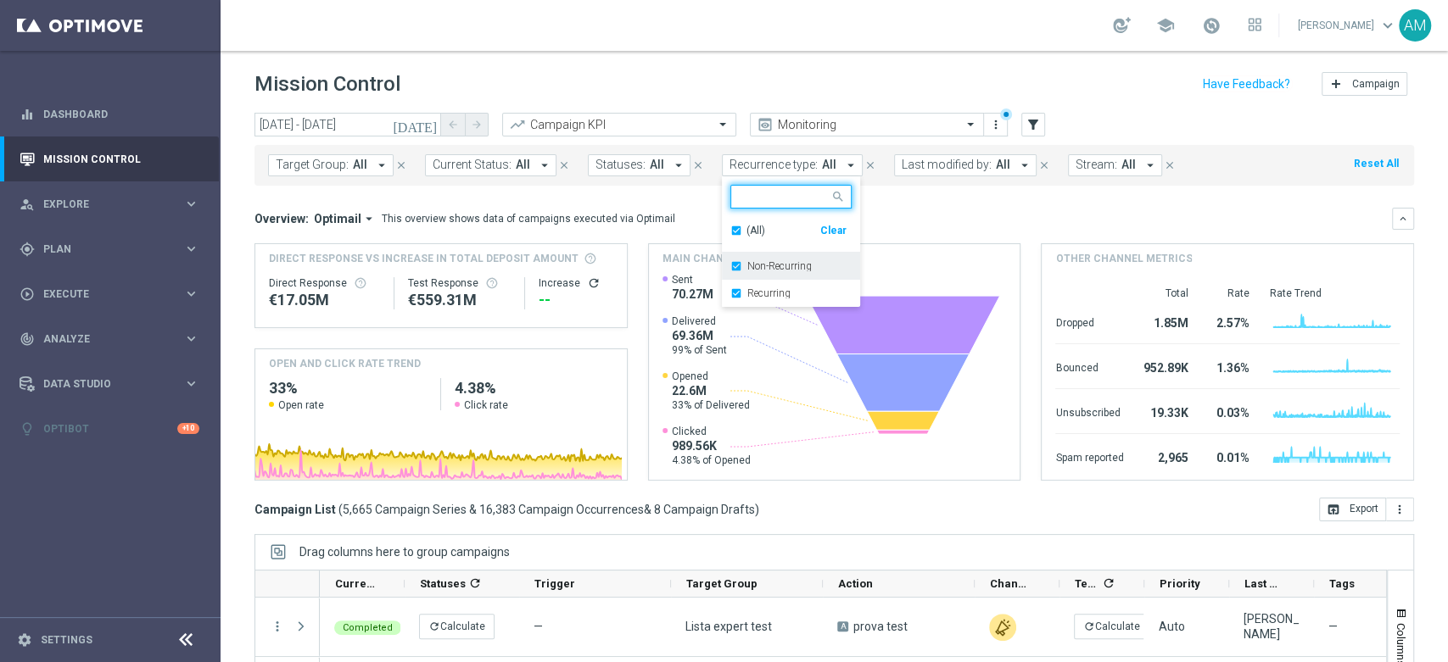
click at [730, 263] on div "Non-Recurring" at bounding box center [790, 266] width 121 height 27
click at [936, 196] on mini-dashboard "Overview: Optimail arrow_drop_down This overview shows data of campaigns execut…" at bounding box center [833, 342] width 1159 height 312
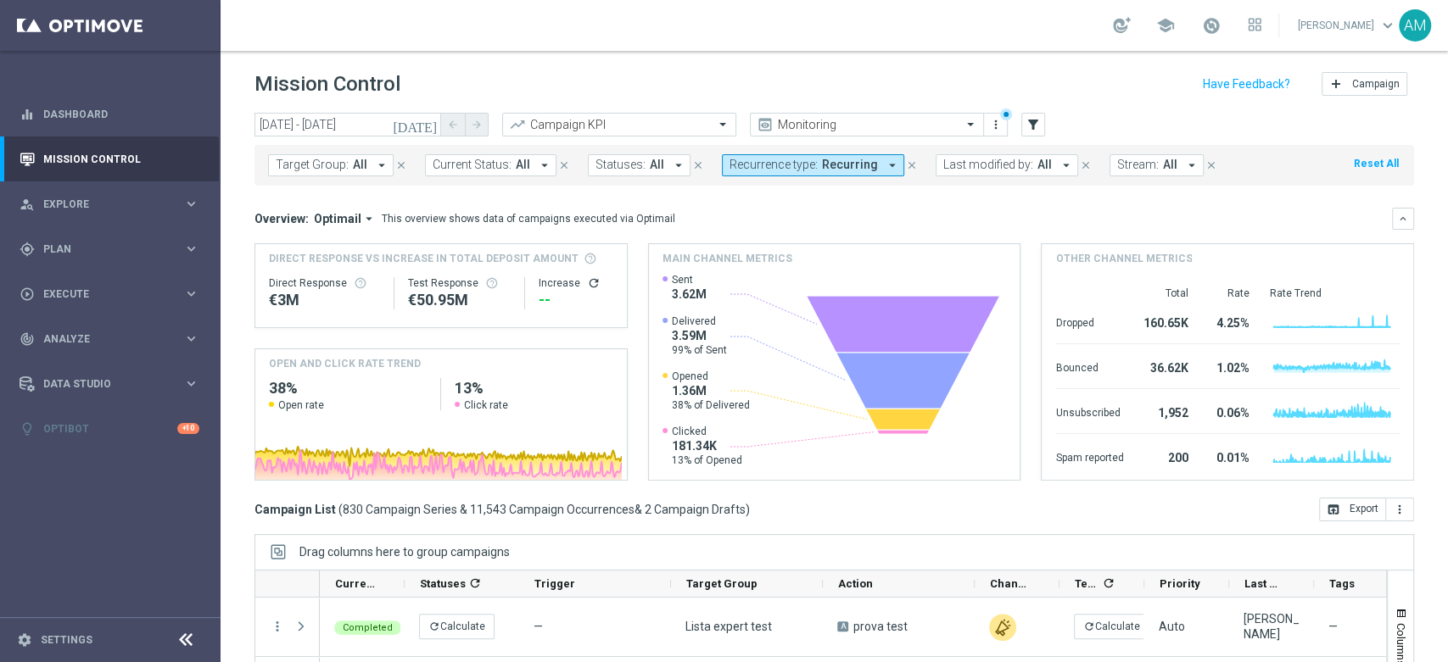
click at [885, 165] on icon "arrow_drop_down" at bounding box center [892, 165] width 15 height 15
click at [731, 264] on div "Non-Recurring" at bounding box center [790, 266] width 121 height 27
click at [926, 209] on div "Overview: Optimail arrow_drop_down This overview shows data of campaigns execut…" at bounding box center [833, 219] width 1159 height 22
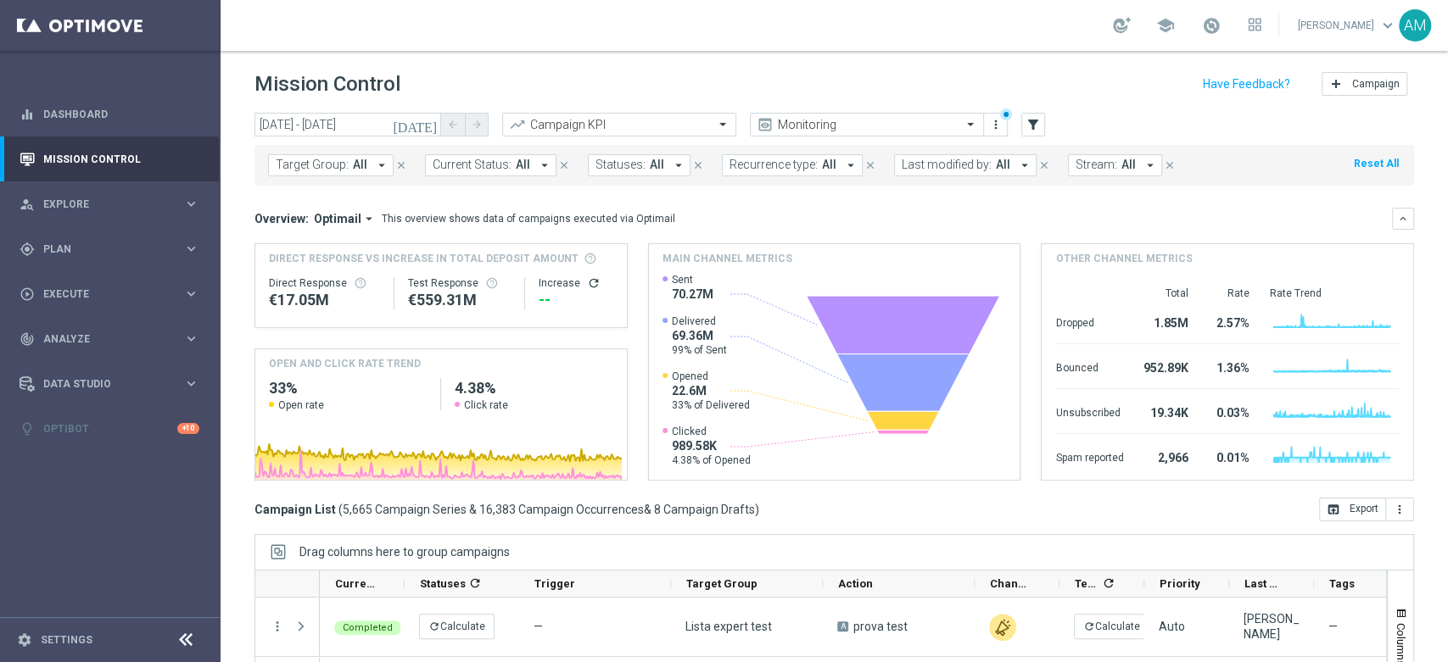
click at [354, 161] on span "All" at bounding box center [360, 165] width 14 height 14
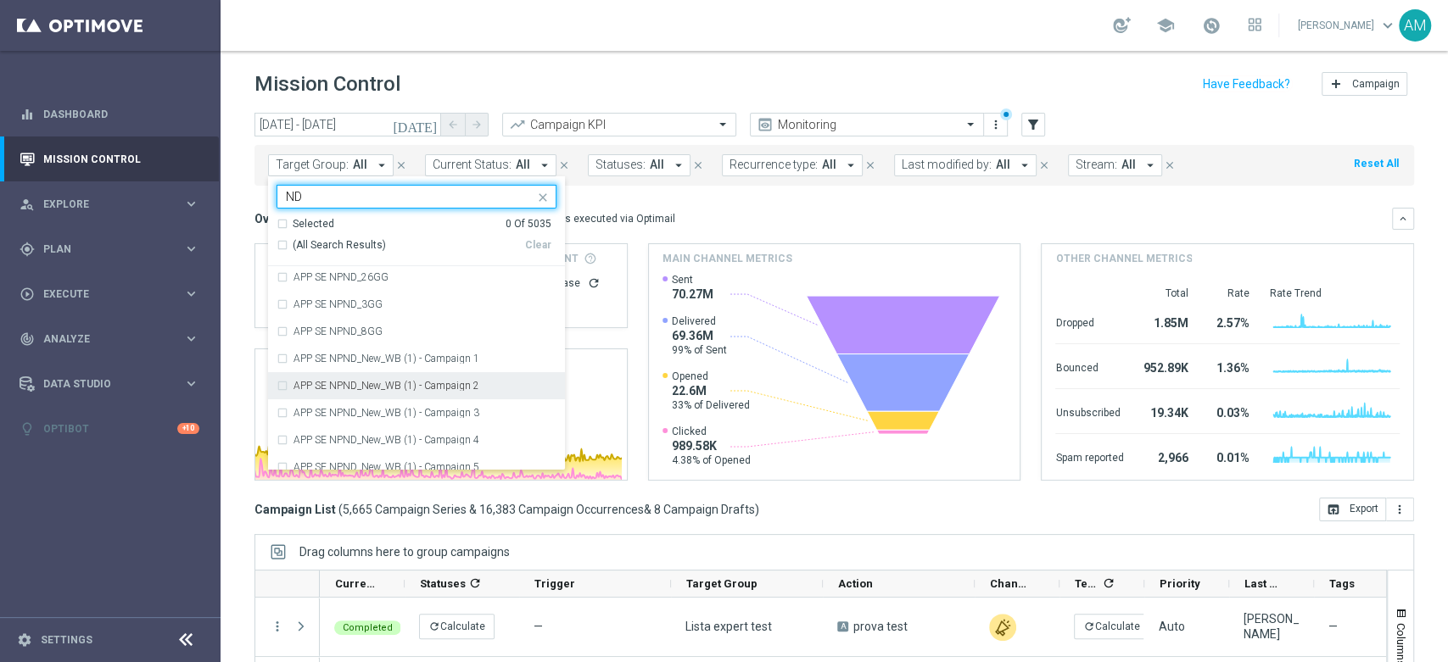
scroll to position [479, 0]
type input "ND"
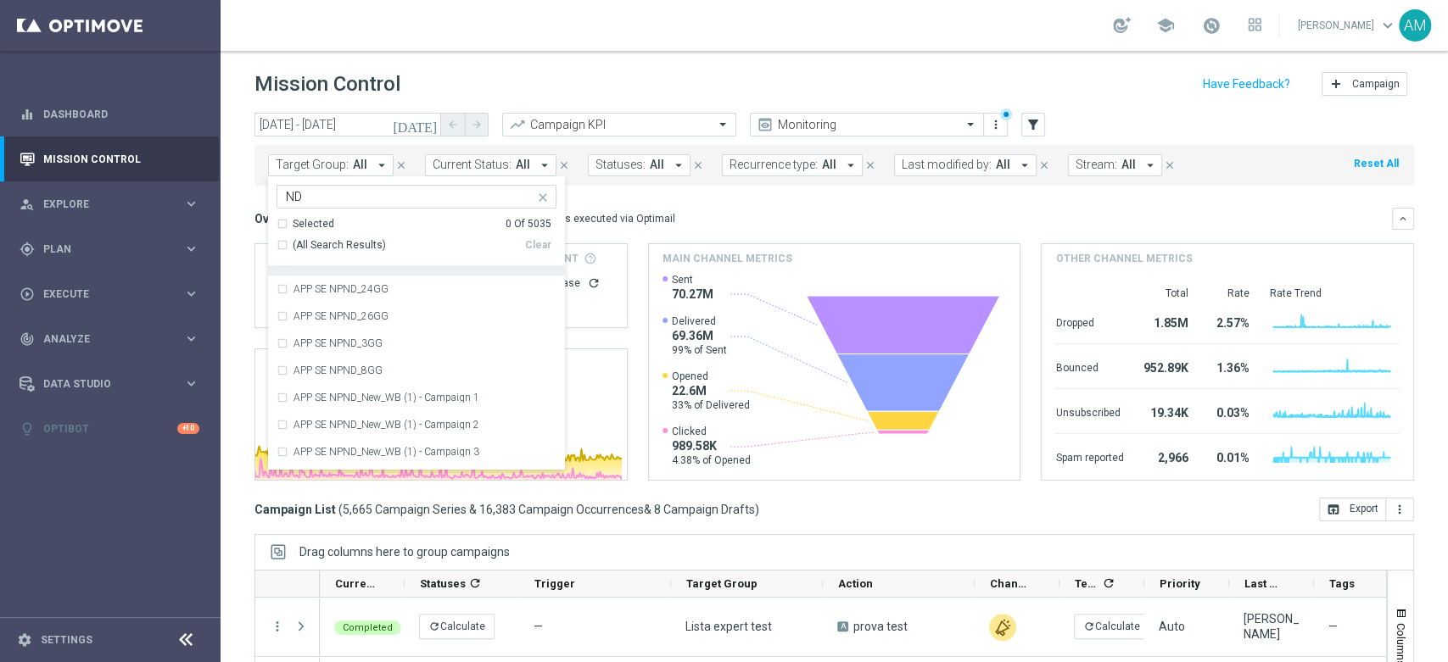
click at [662, 198] on mini-dashboard "Overview: Optimail arrow_drop_down This overview shows data of campaigns execut…" at bounding box center [833, 342] width 1159 height 312
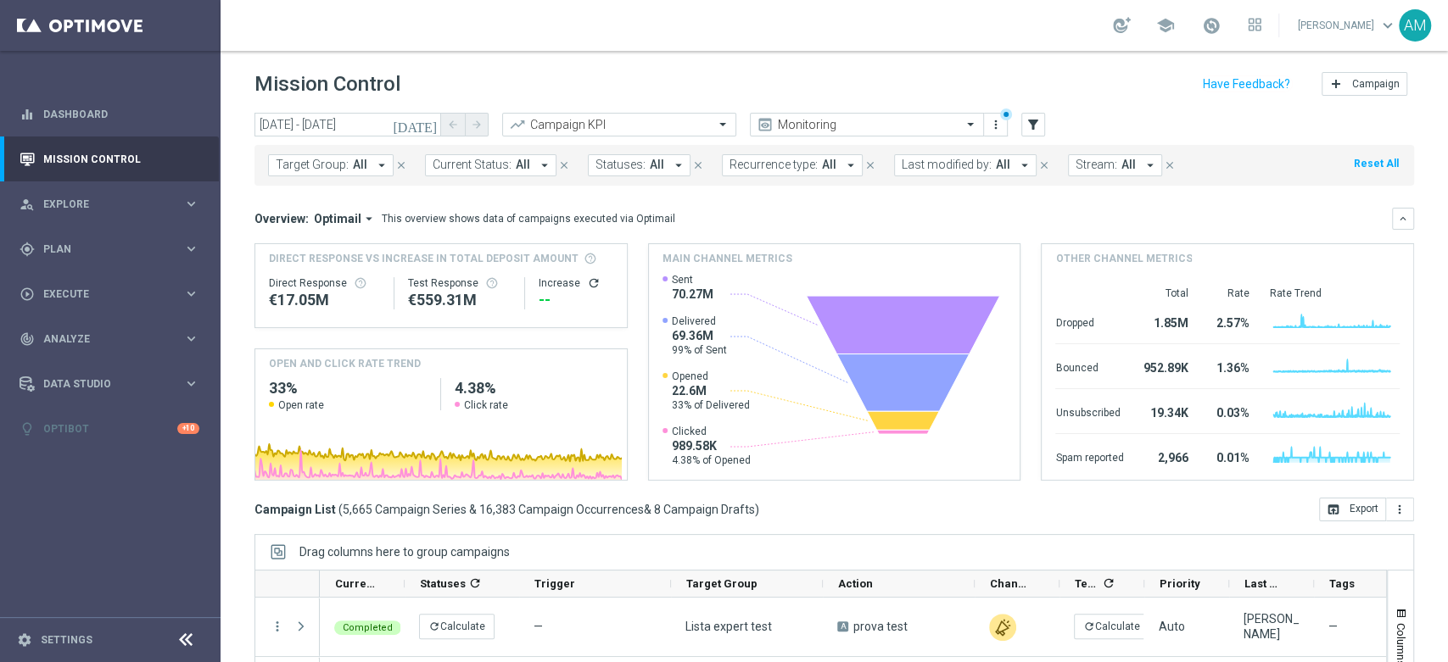
click at [965, 163] on span "Last modified by:" at bounding box center [947, 165] width 90 height 14
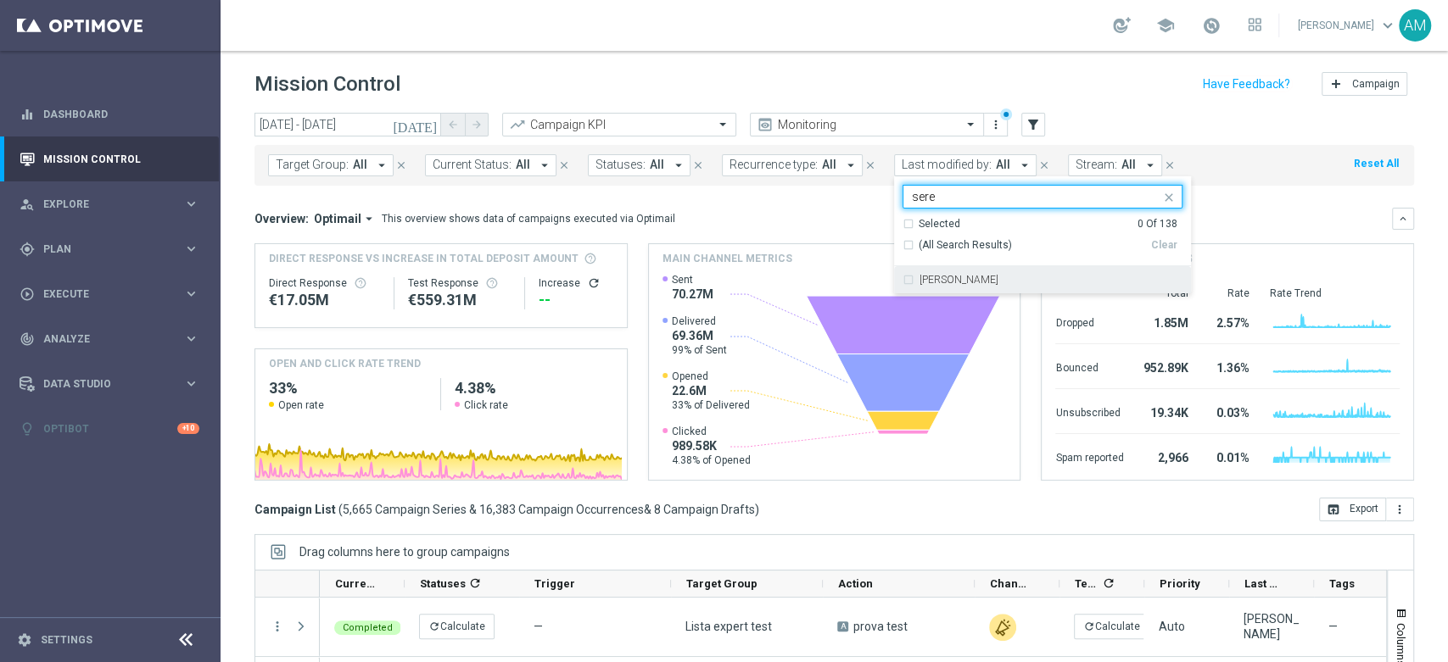
click at [959, 284] on label "[PERSON_NAME]" at bounding box center [958, 280] width 79 height 10
type input "sere"
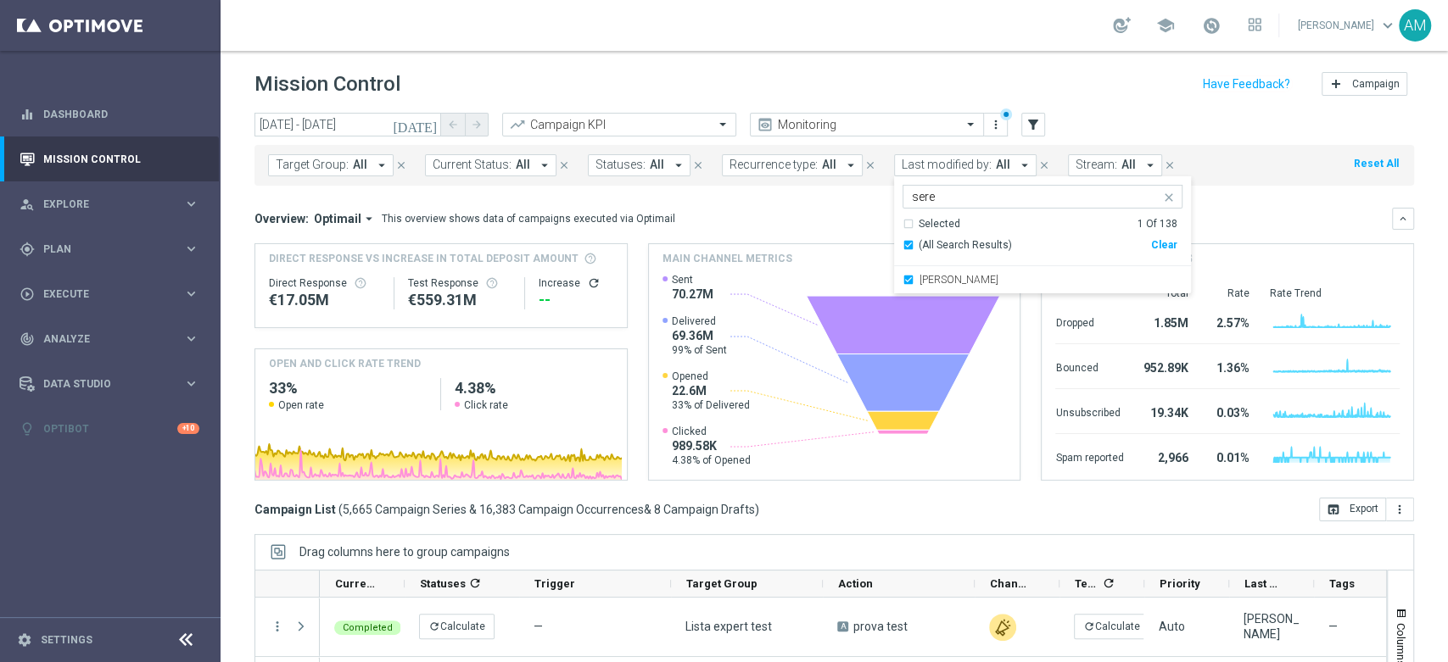
click at [1283, 212] on div "Overview: Optimail arrow_drop_down This overview shows data of campaigns execut…" at bounding box center [822, 218] width 1137 height 15
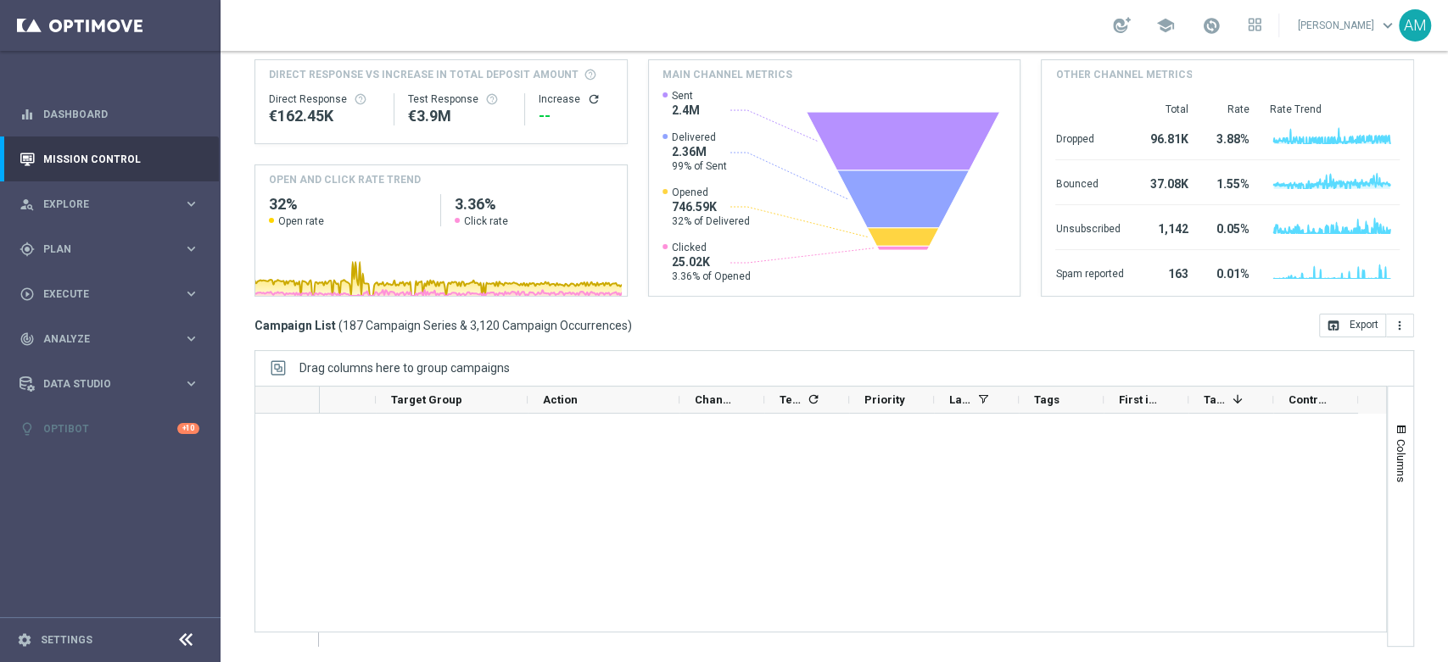
scroll to position [0, 0]
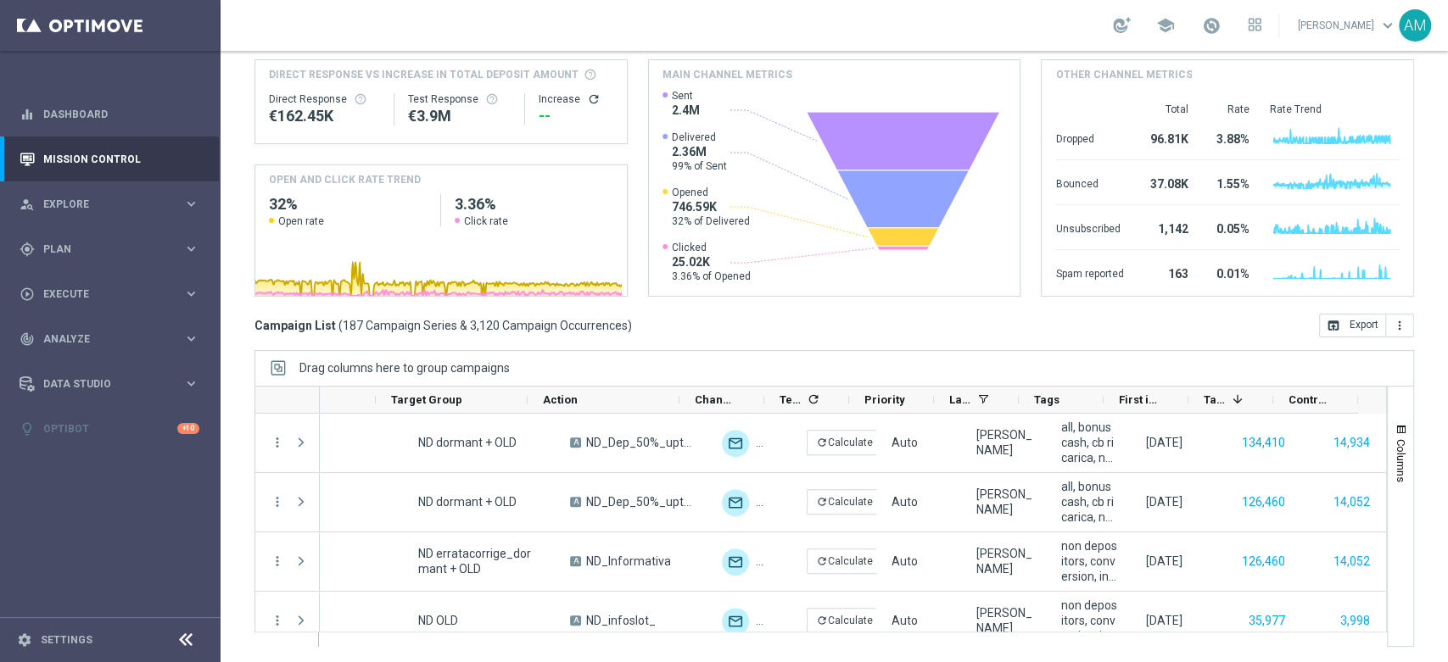
click at [1106, 296] on mini-dashboard "Overview: Optimail arrow_drop_down This overview shows data of campaigns execut…" at bounding box center [833, 158] width 1159 height 312
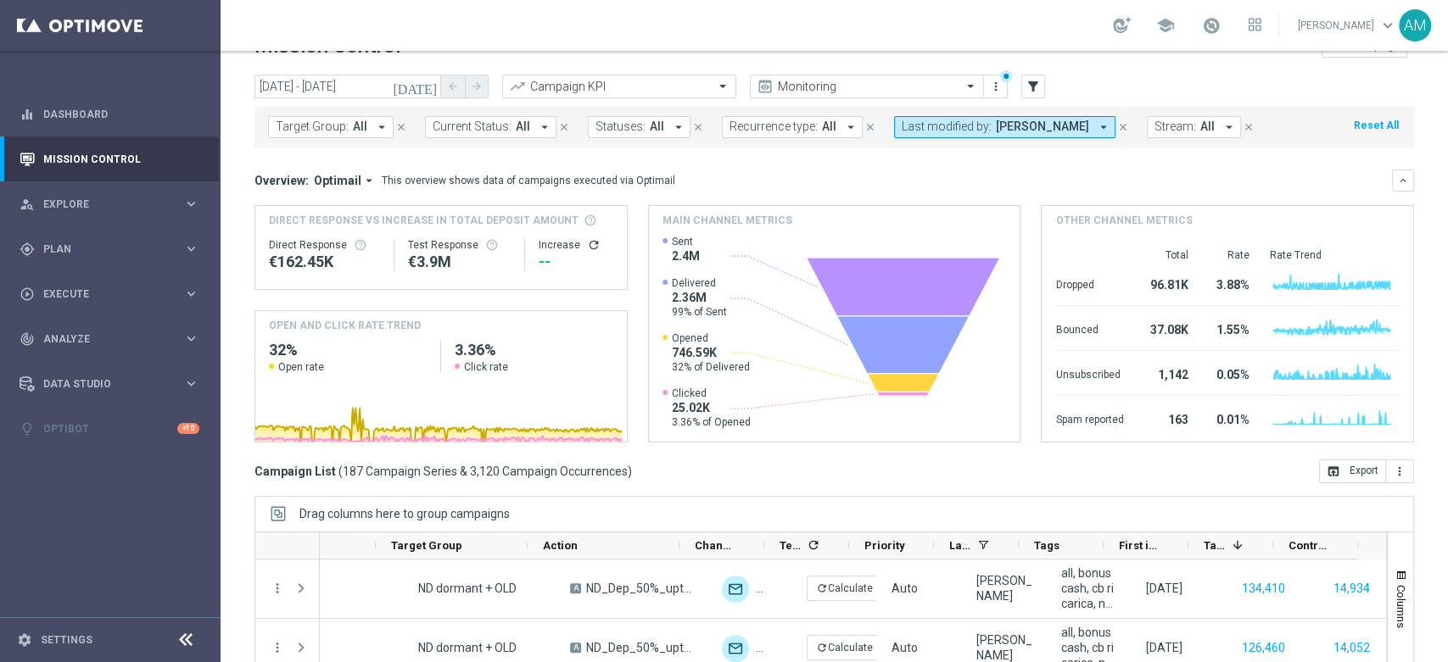
scroll to position [35, 0]
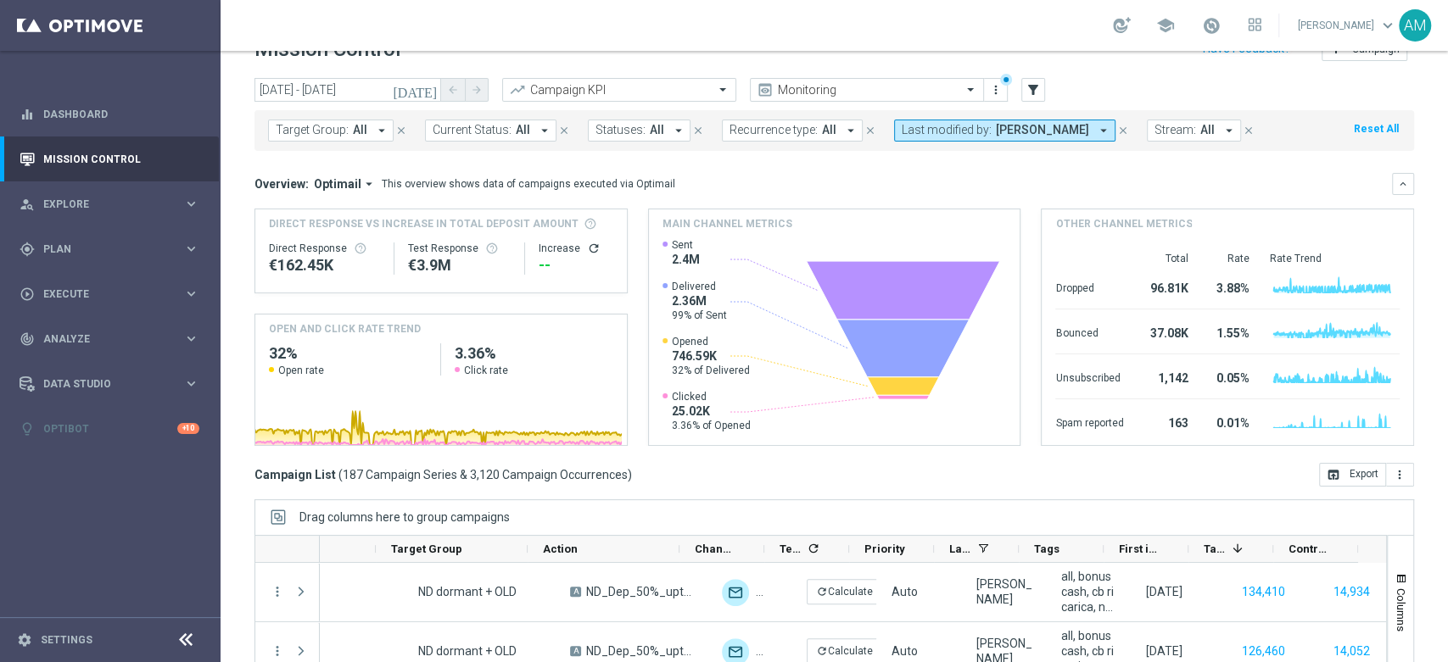
click at [1117, 134] on icon "close" at bounding box center [1123, 131] width 12 height 12
click at [939, 187] on div "Overview: Optimail arrow_drop_down This overview shows data of campaigns execut…" at bounding box center [822, 183] width 1137 height 15
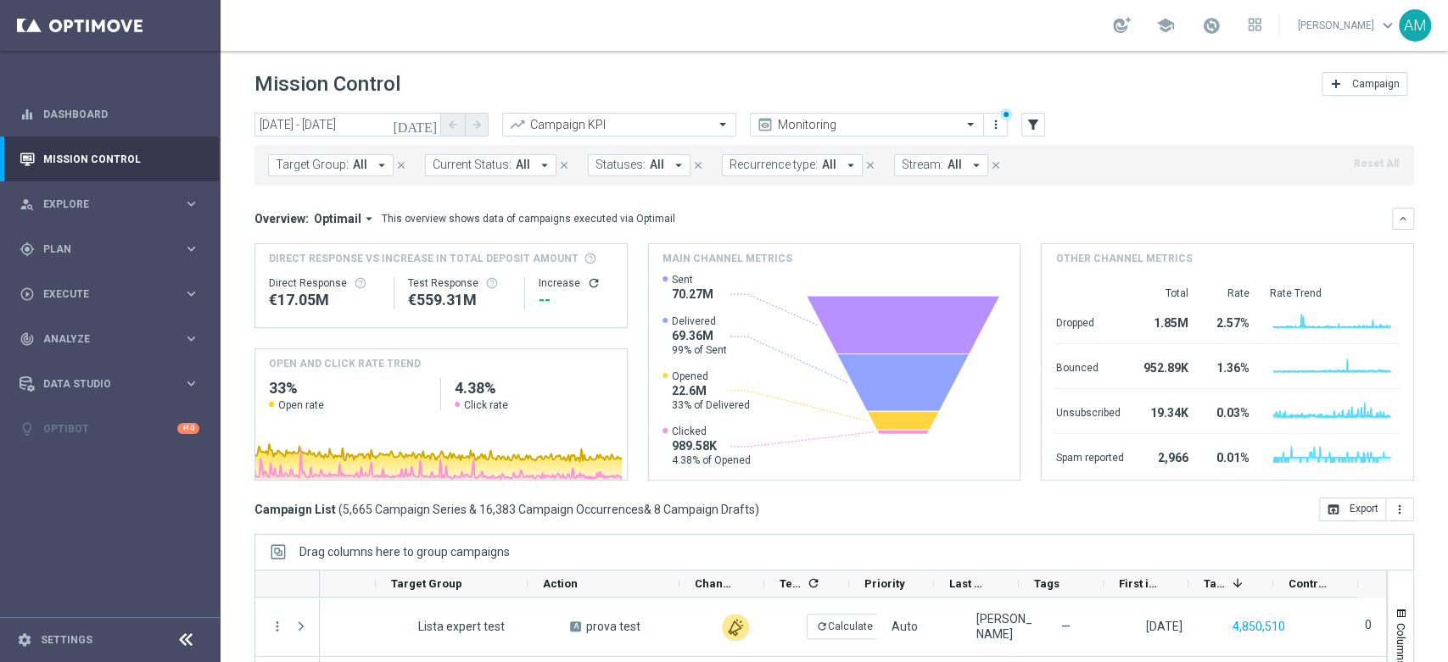
scroll to position [0, 0]
click at [1033, 127] on icon "filter_alt" at bounding box center [1032, 124] width 15 height 15
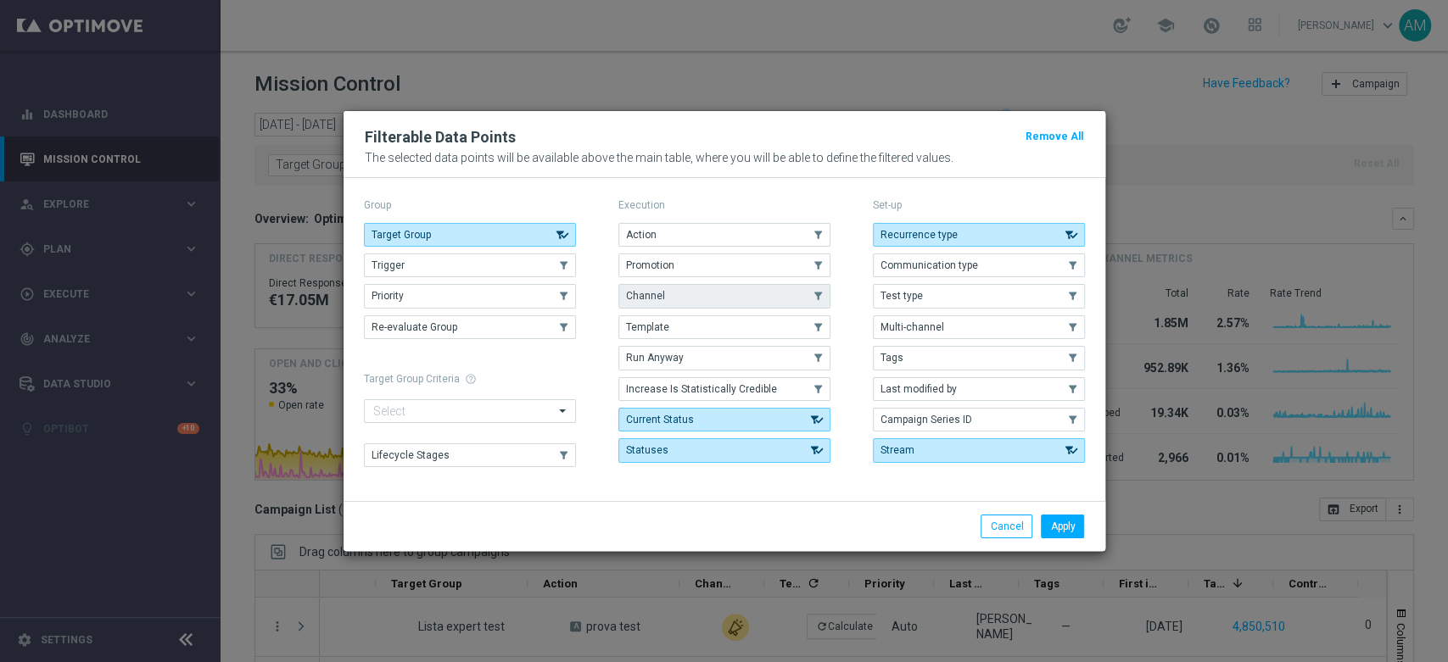
click at [748, 293] on button "Channel" at bounding box center [724, 296] width 212 height 24
click at [1285, 163] on modal-container "Filterable Data Points Remove All The selected data points will be available ab…" at bounding box center [724, 331] width 1448 height 662
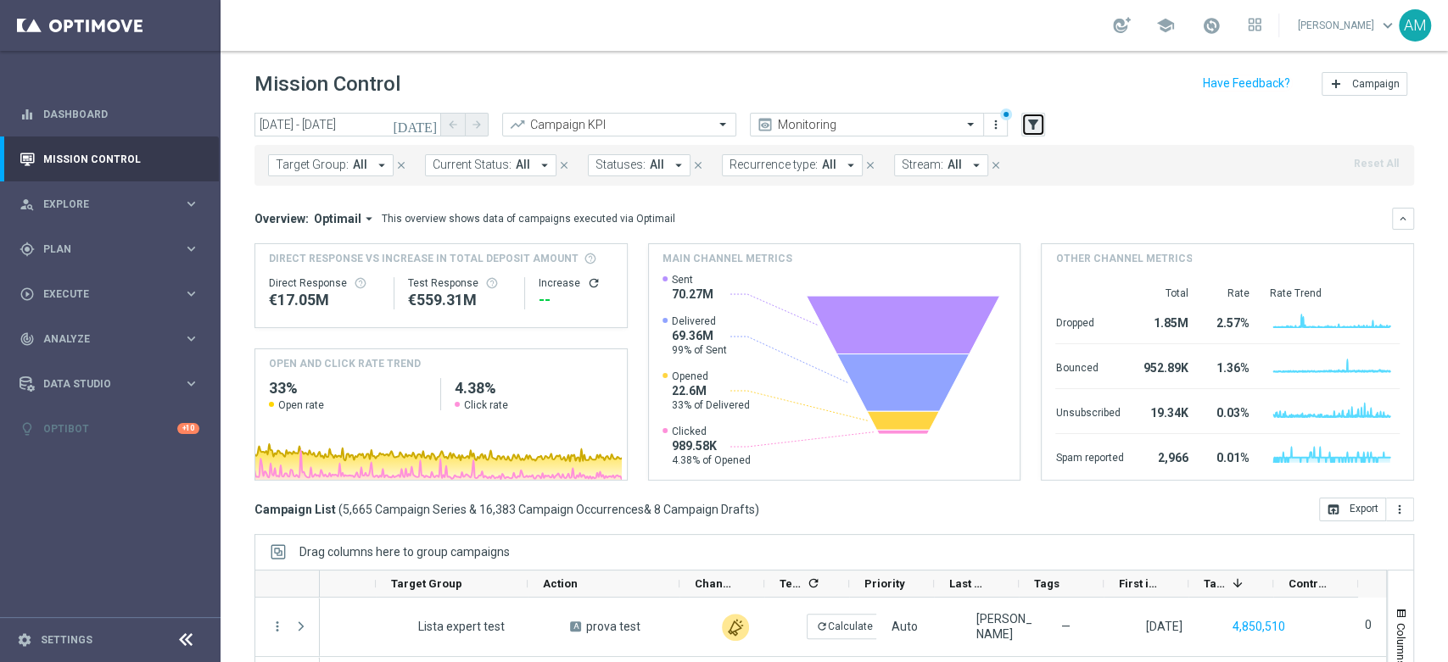
click at [1037, 125] on icon "filter_alt" at bounding box center [1032, 124] width 15 height 15
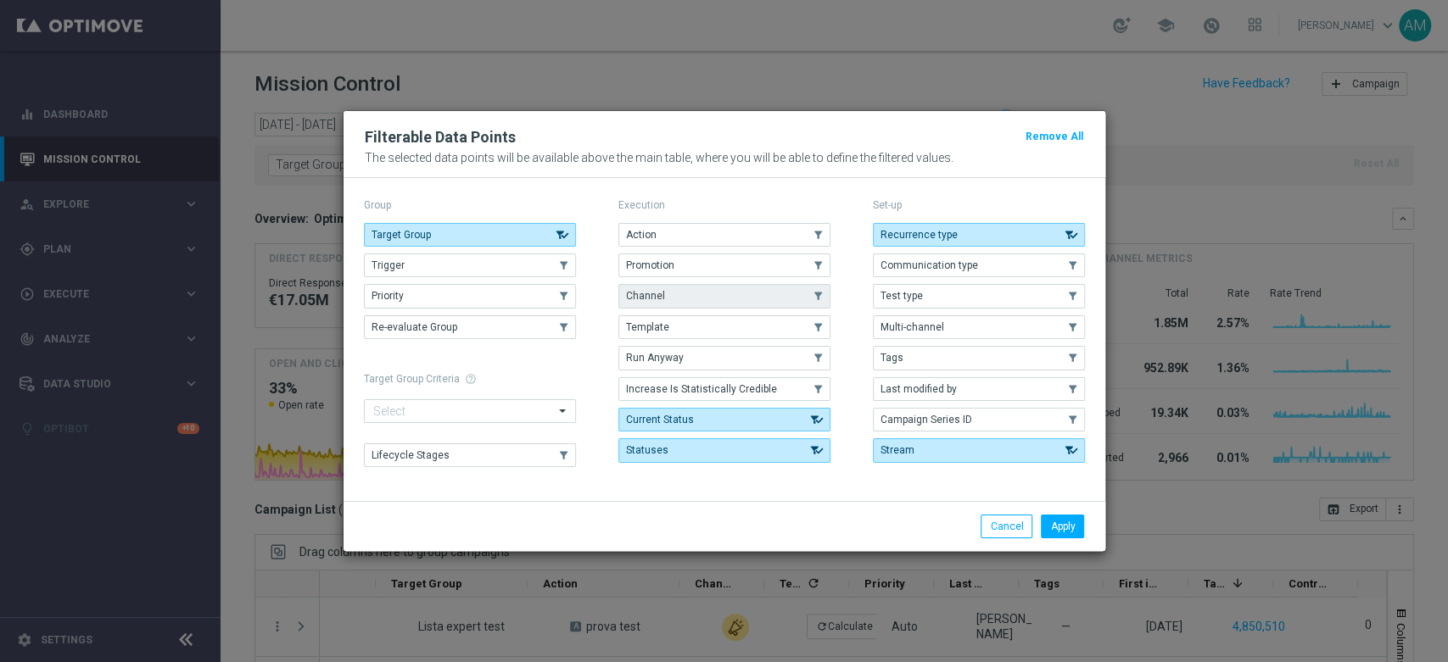
click at [721, 295] on button "Channel" at bounding box center [724, 296] width 212 height 24
click at [1066, 527] on button "Apply" at bounding box center [1062, 527] width 43 height 24
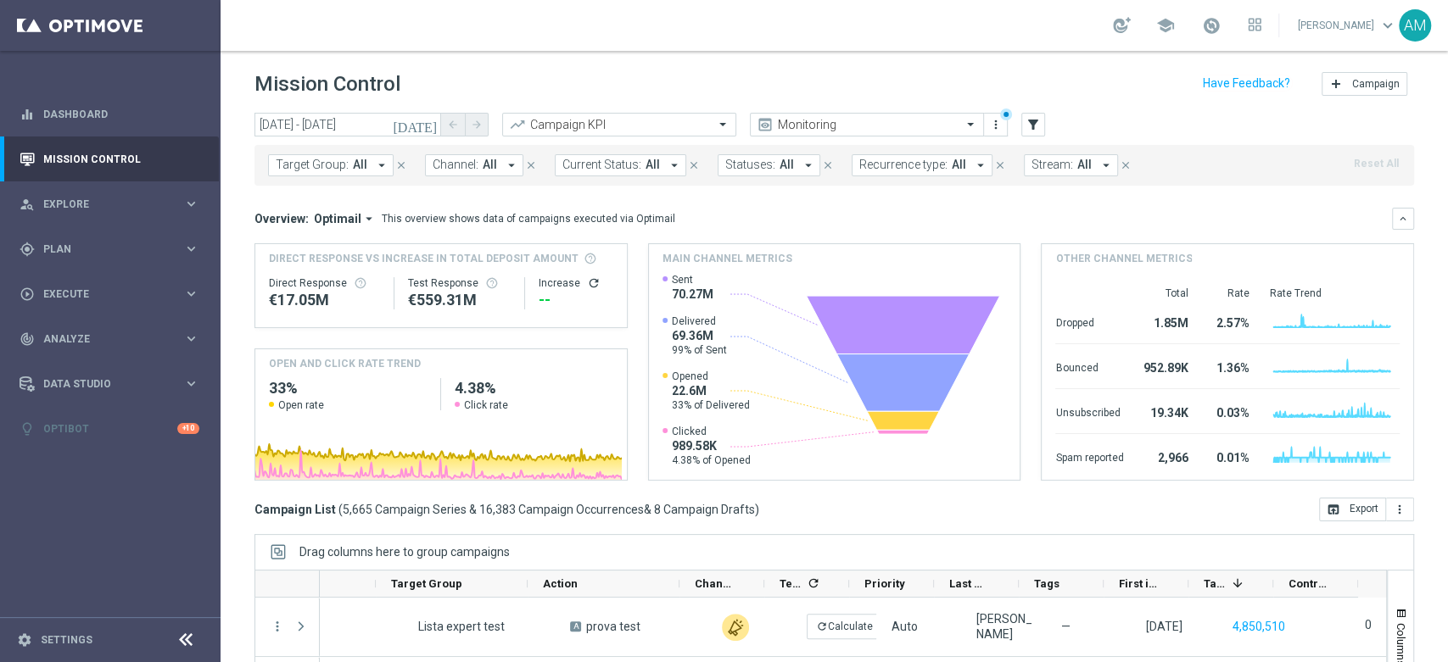
click at [500, 175] on button "Channel: All arrow_drop_down" at bounding box center [474, 165] width 98 height 22
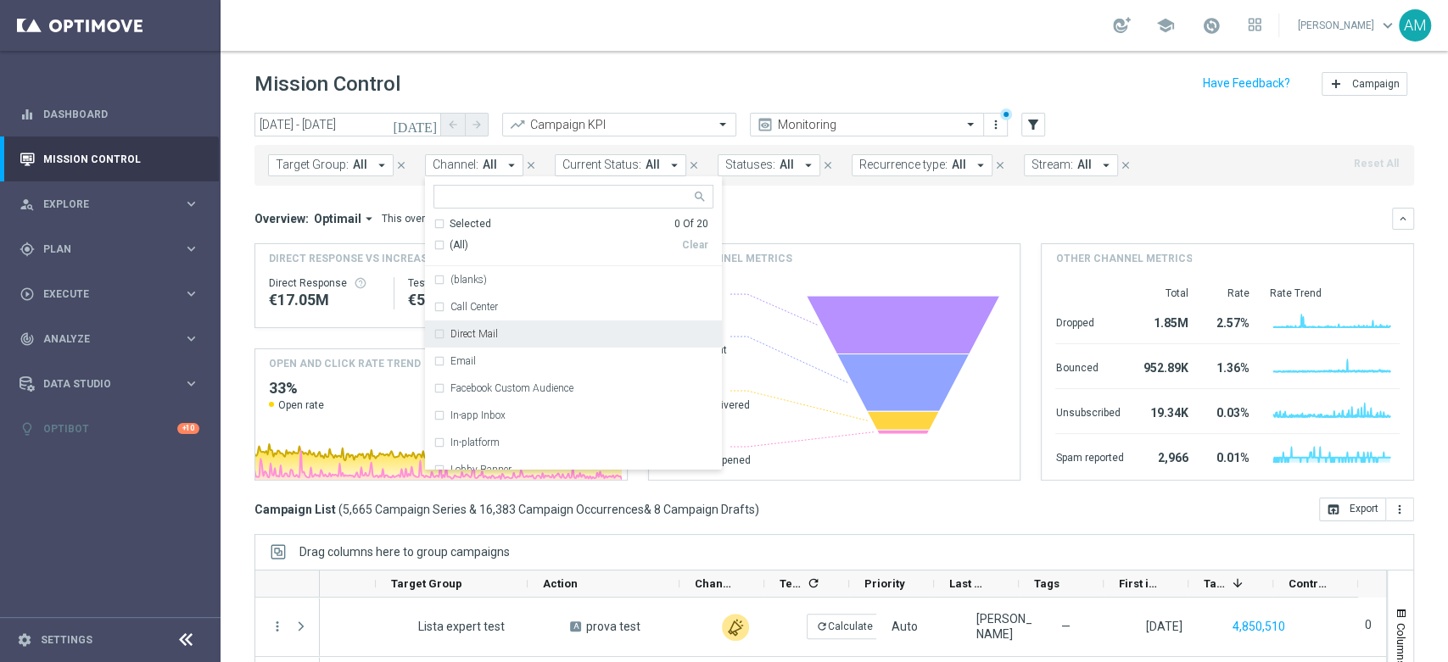
click at [829, 220] on div "Overview: Optimail arrow_drop_down This overview shows data of campaigns execut…" at bounding box center [822, 218] width 1137 height 15
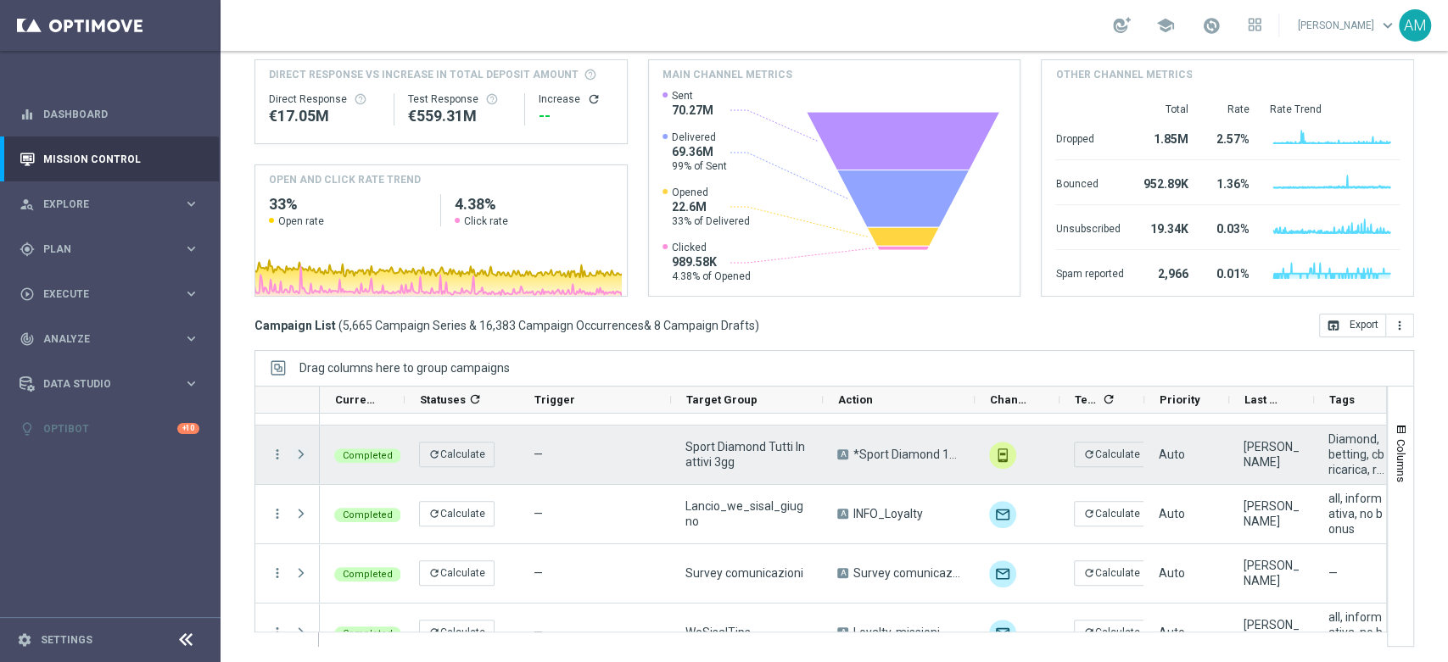
click at [295, 460] on span at bounding box center [300, 455] width 15 height 14
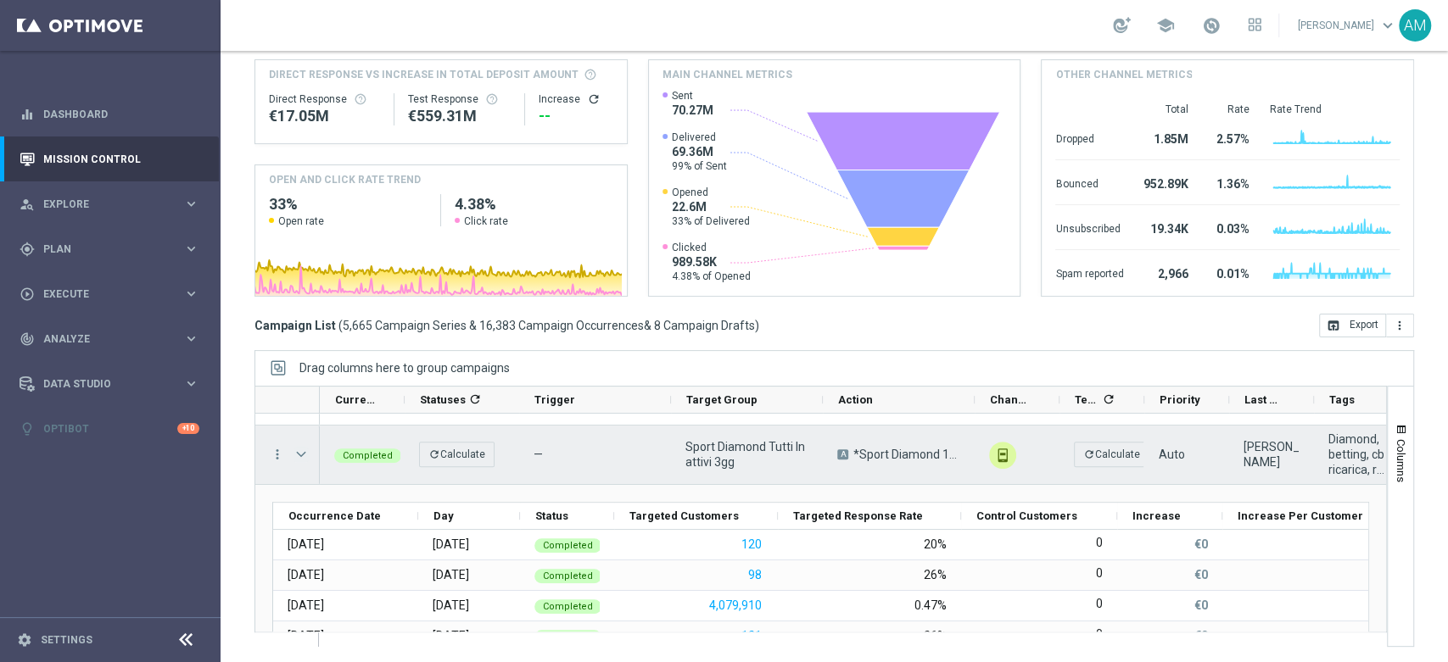
click at [301, 455] on span at bounding box center [300, 455] width 15 height 14
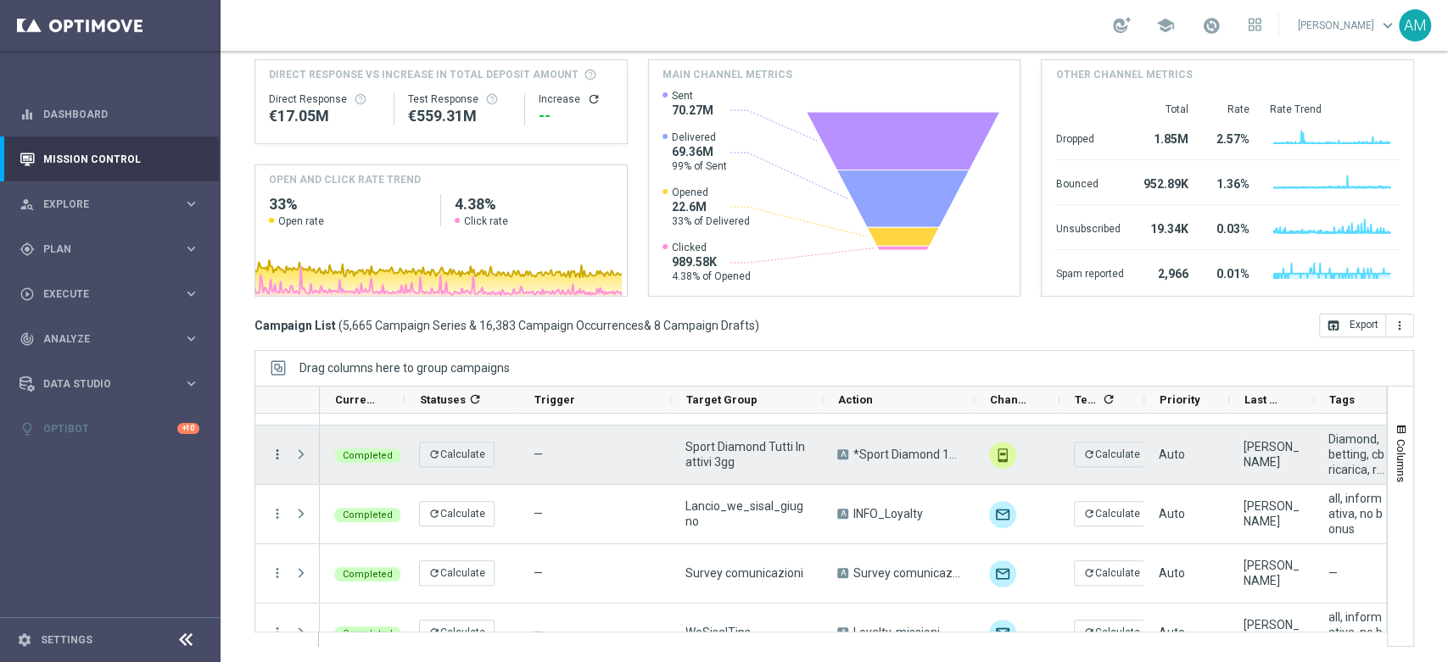
click at [274, 455] on icon "more_vert" at bounding box center [277, 454] width 15 height 15
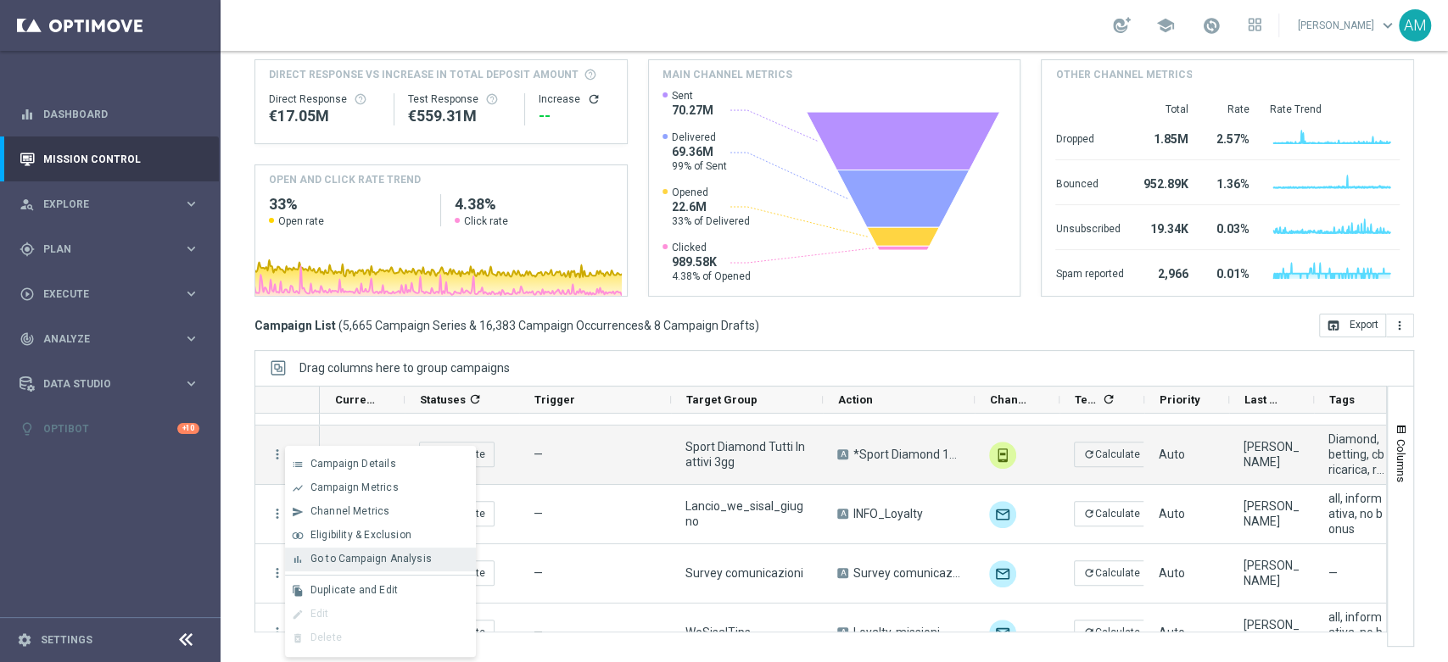
click at [395, 558] on span "Go to Campaign Analysis" at bounding box center [370, 559] width 121 height 12
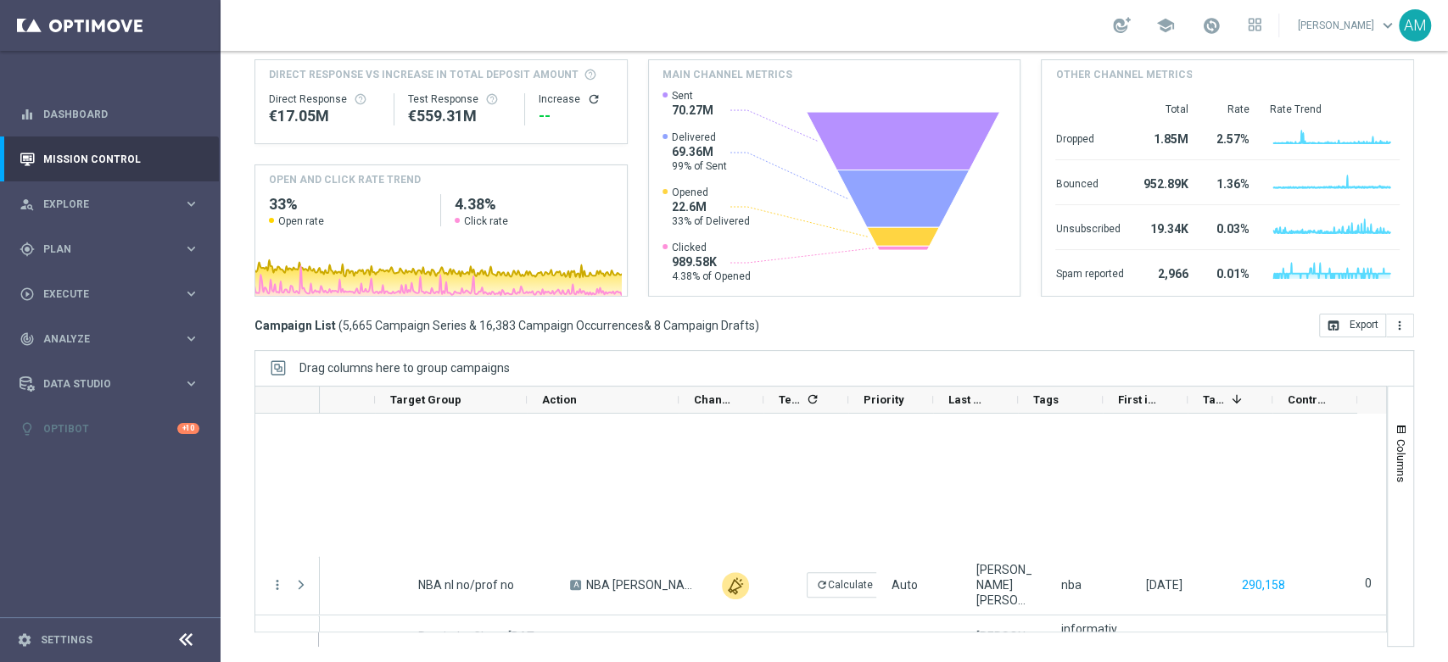
scroll to position [3753, 0]
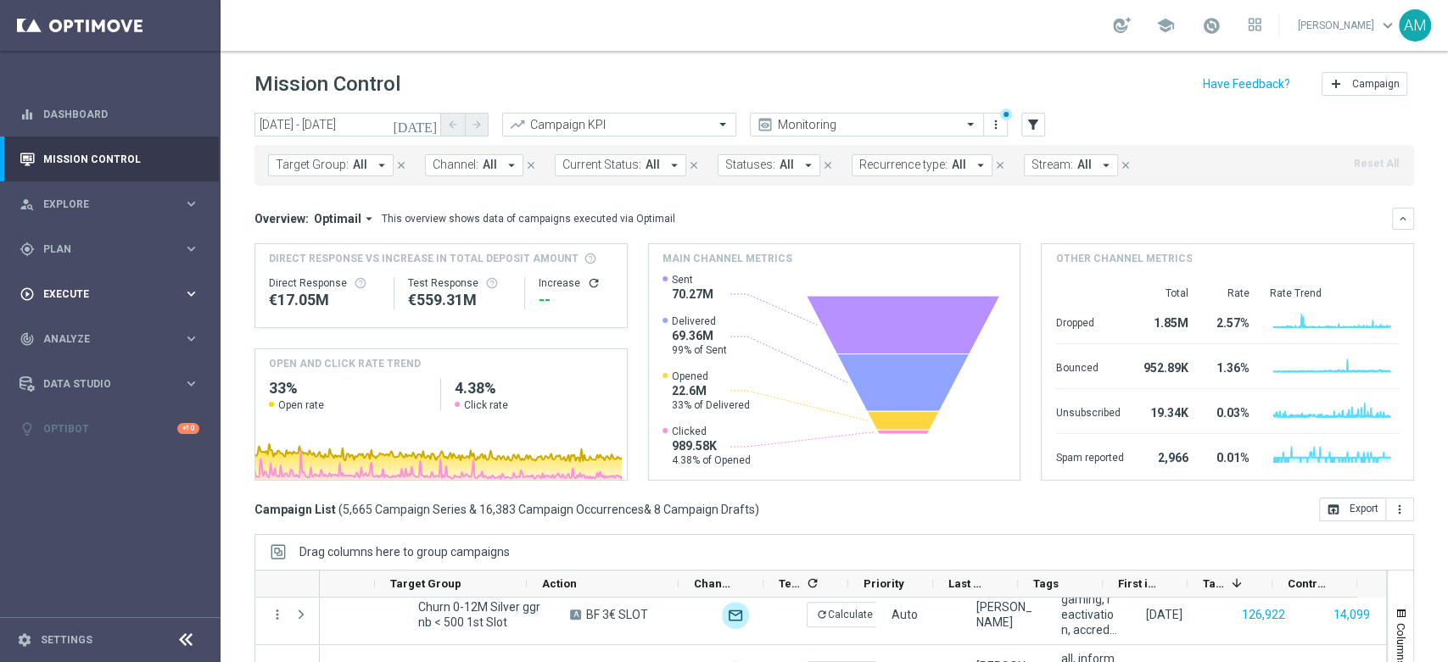
click at [168, 290] on span "Execute" at bounding box center [113, 294] width 140 height 10
